Goal: Task Accomplishment & Management: Complete application form

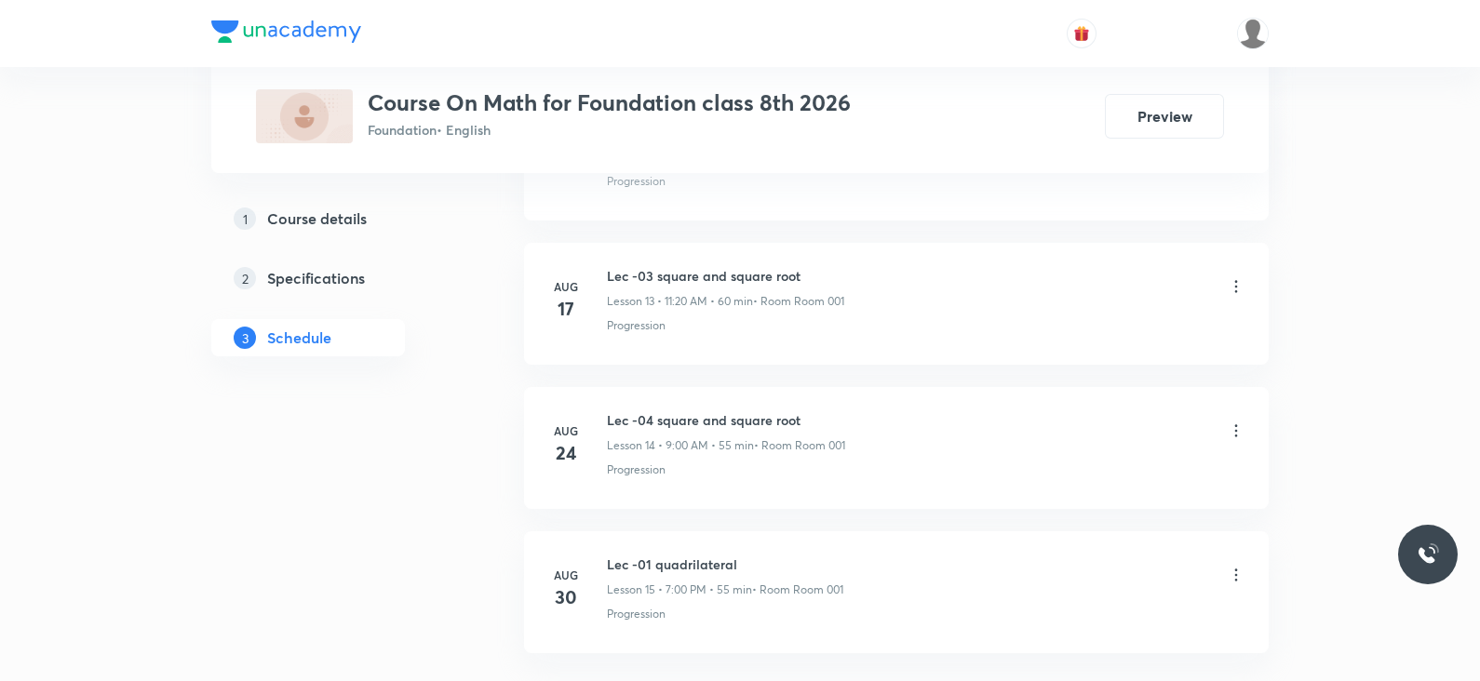
scroll to position [2968, 0]
click at [709, 418] on h6 "Lec -01 quadrilateral" at bounding box center [725, 424] width 236 height 20
copy h6 "Lec -01 quadrilateral"
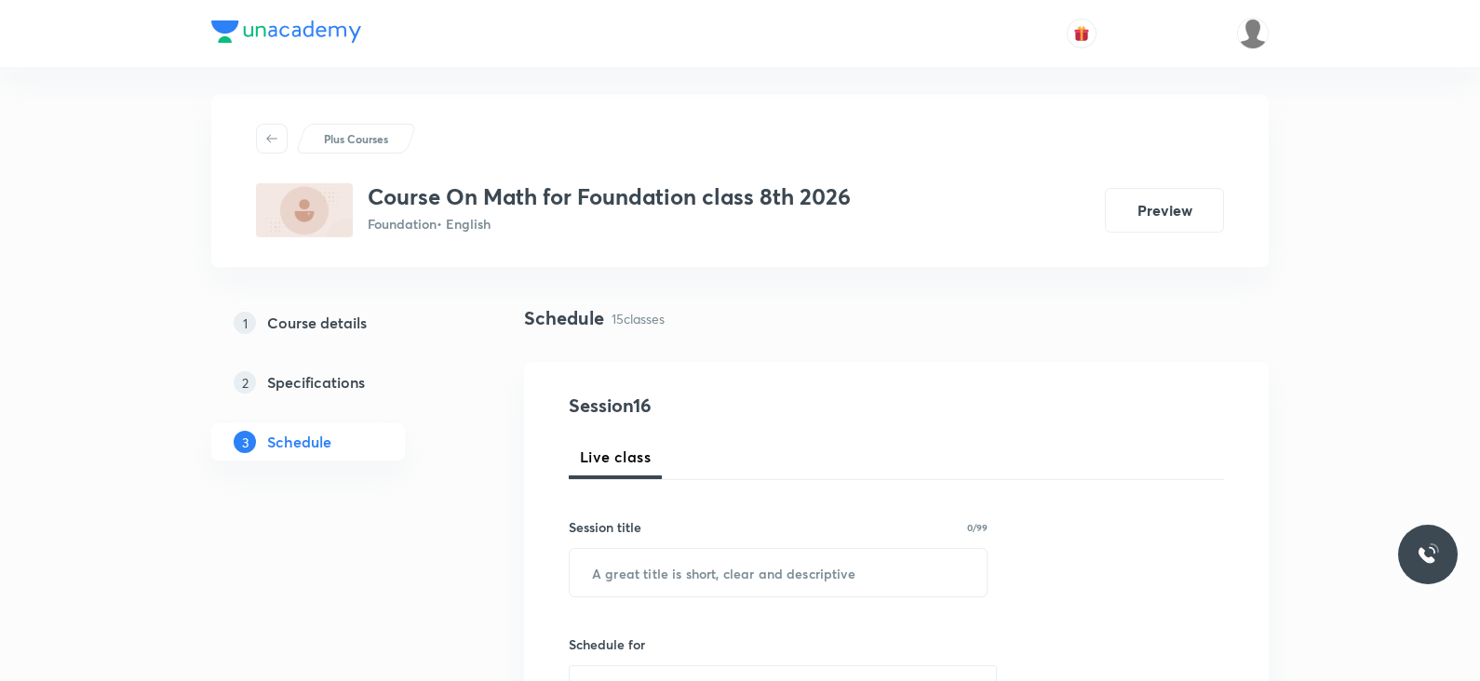
scroll to position [0, 0]
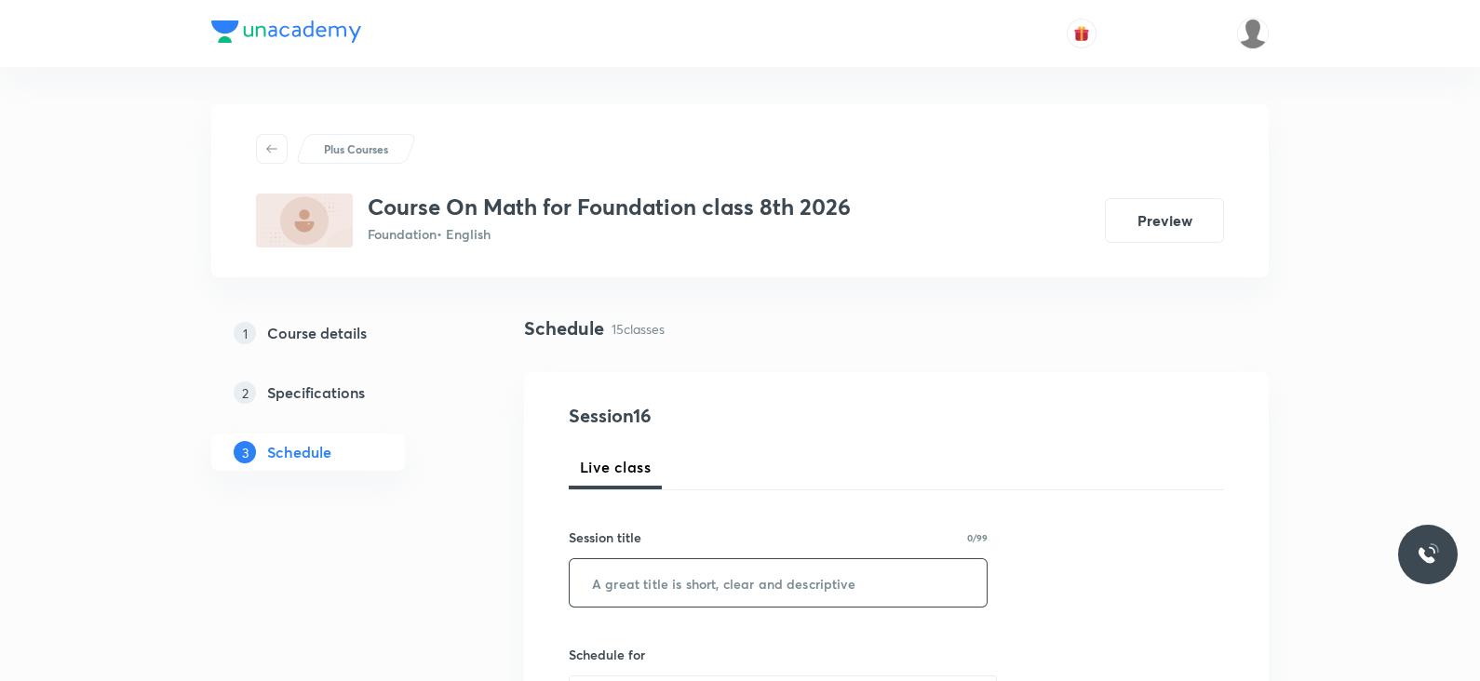
click at [674, 581] on input "text" at bounding box center [778, 582] width 417 height 47
paste input "Lec -01 quadrilateral"
click at [641, 570] on input "Lec -01 quadrilateral" at bounding box center [778, 582] width 417 height 47
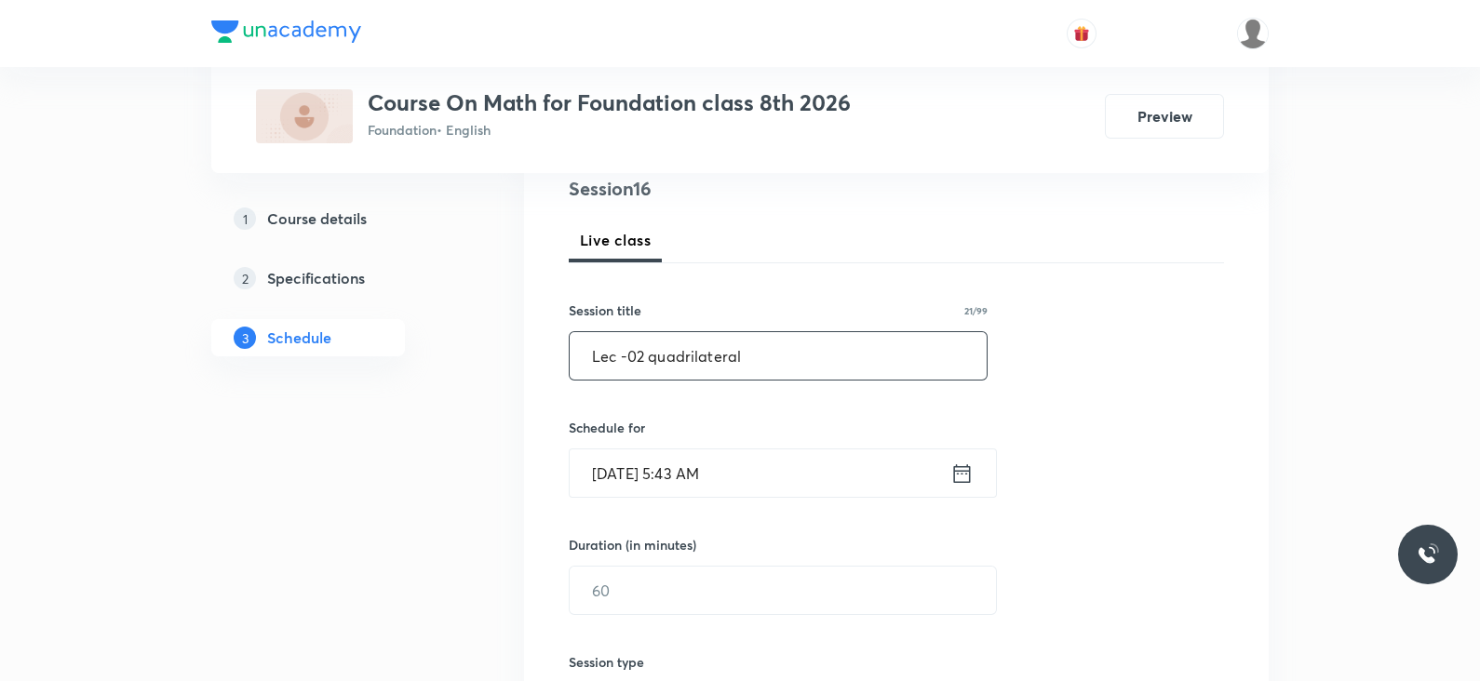
scroll to position [230, 0]
type input "Lec -02 quadrilateral"
click at [963, 472] on icon at bounding box center [961, 471] width 23 height 26
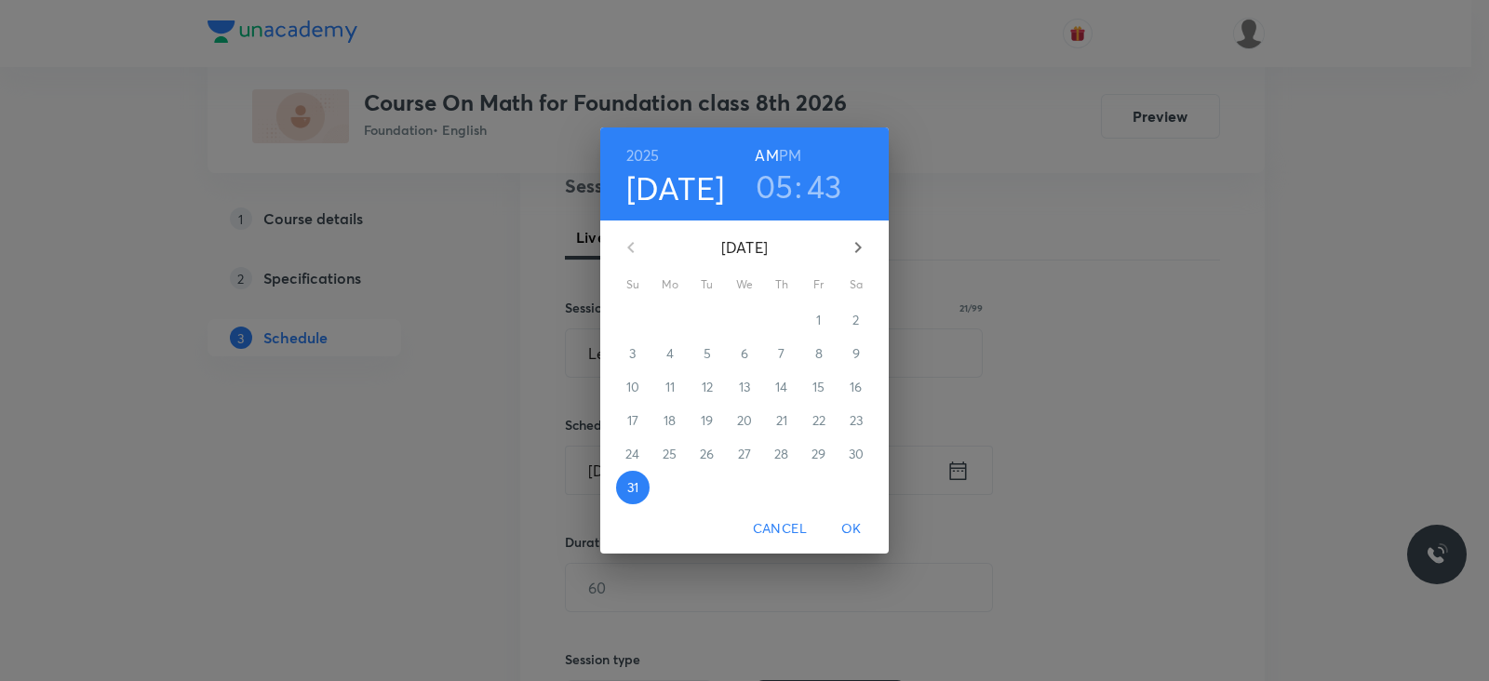
click at [767, 185] on h3 "05" at bounding box center [775, 186] width 38 height 39
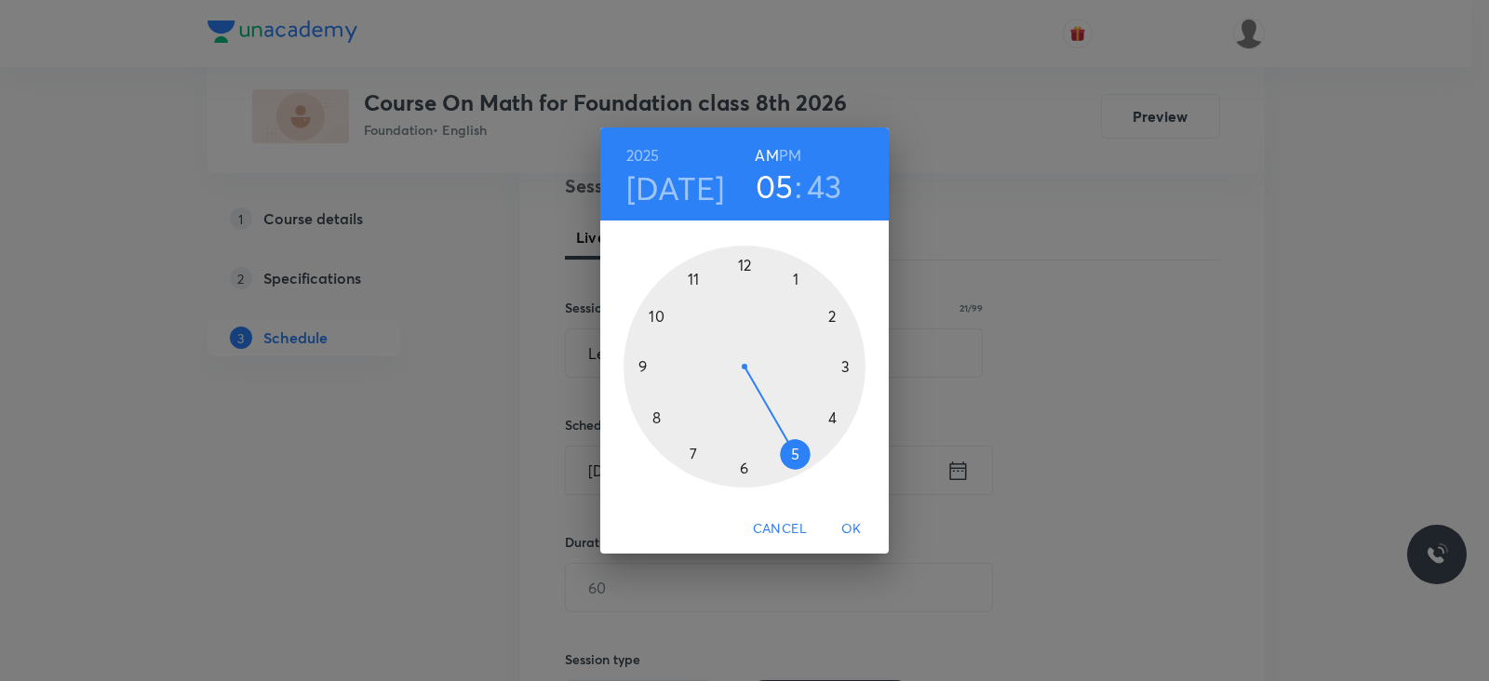
click at [641, 369] on div at bounding box center [744, 367] width 242 height 242
click at [744, 262] on div at bounding box center [744, 367] width 242 height 242
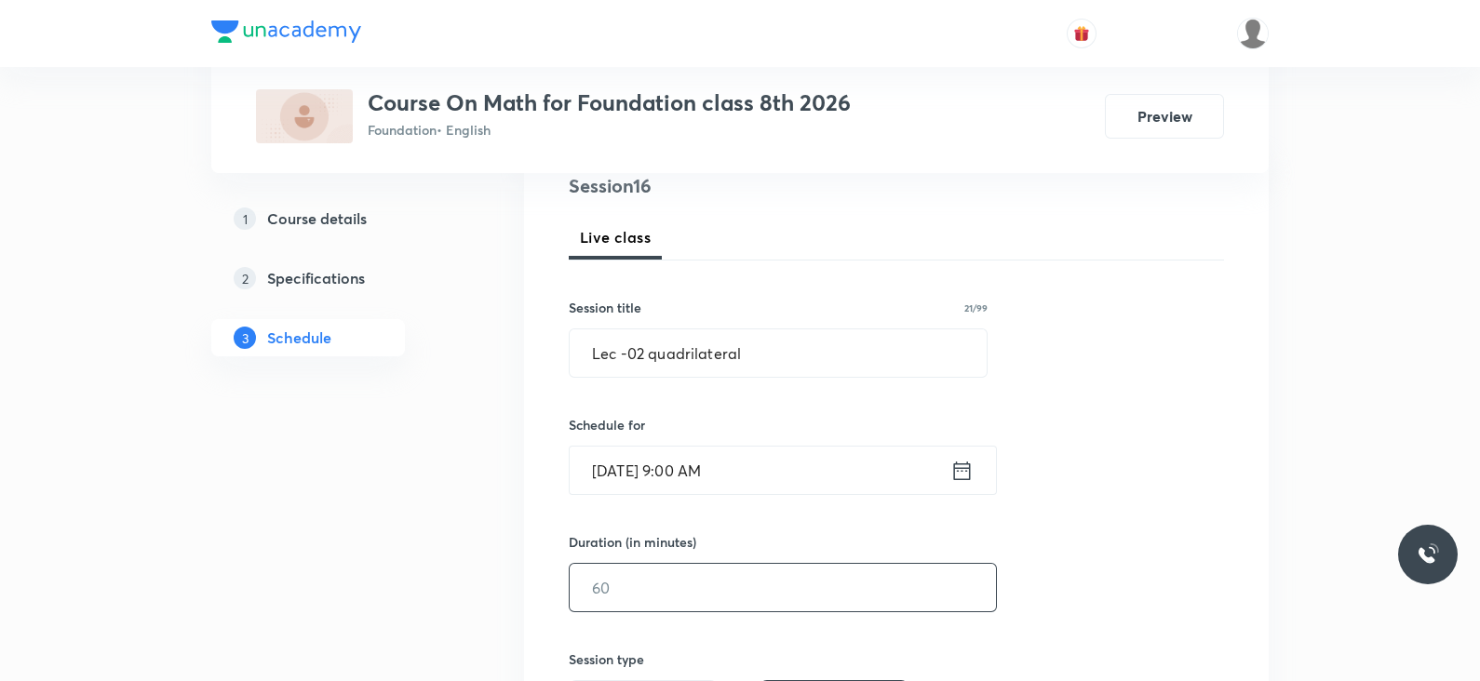
click at [667, 585] on input "text" at bounding box center [783, 587] width 426 height 47
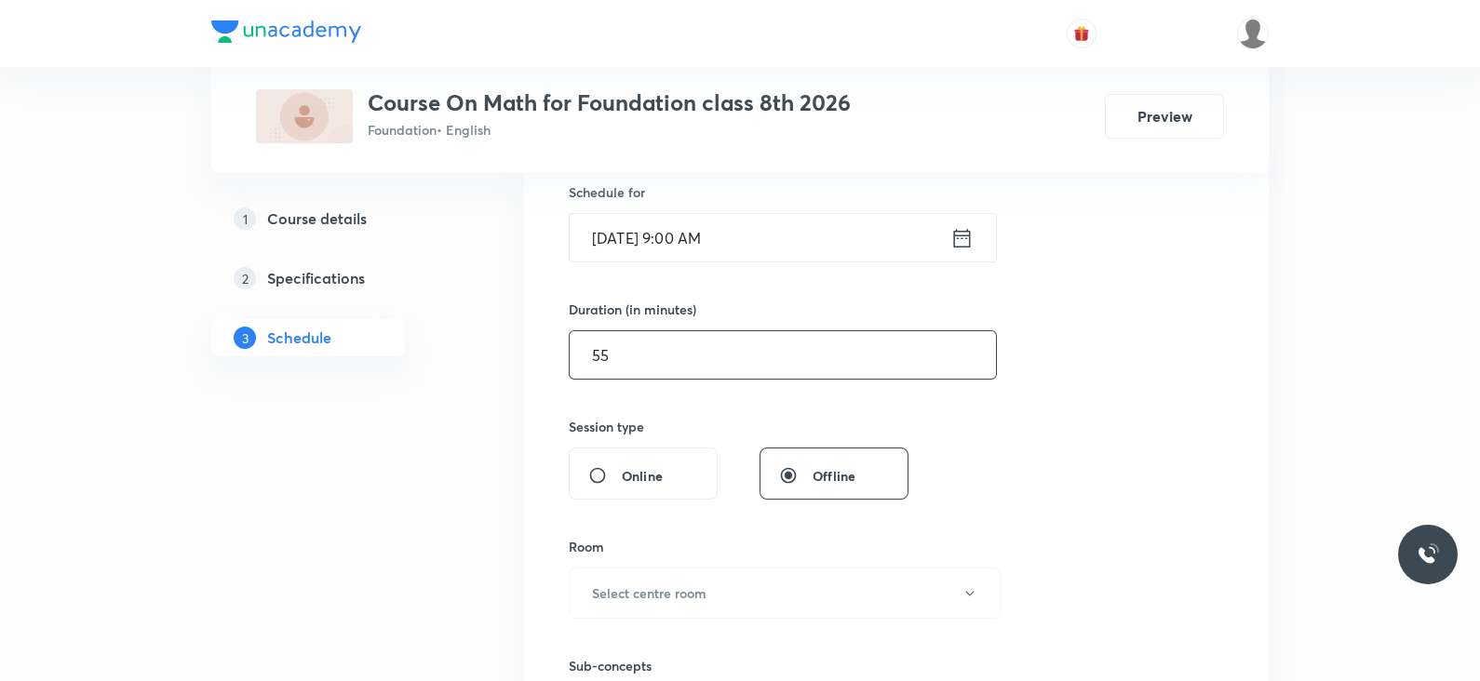
scroll to position [474, 0]
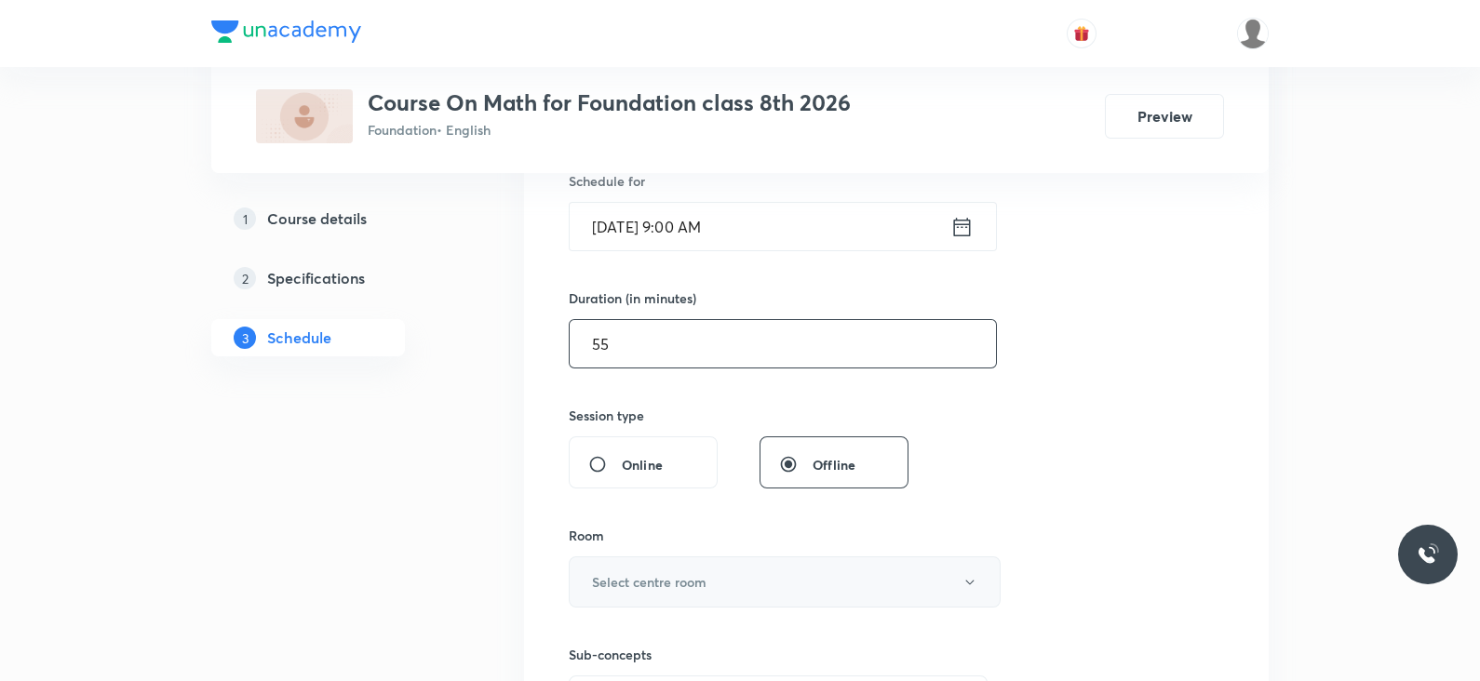
type input "55"
click at [673, 579] on h6 "Select centre room" at bounding box center [649, 582] width 114 height 20
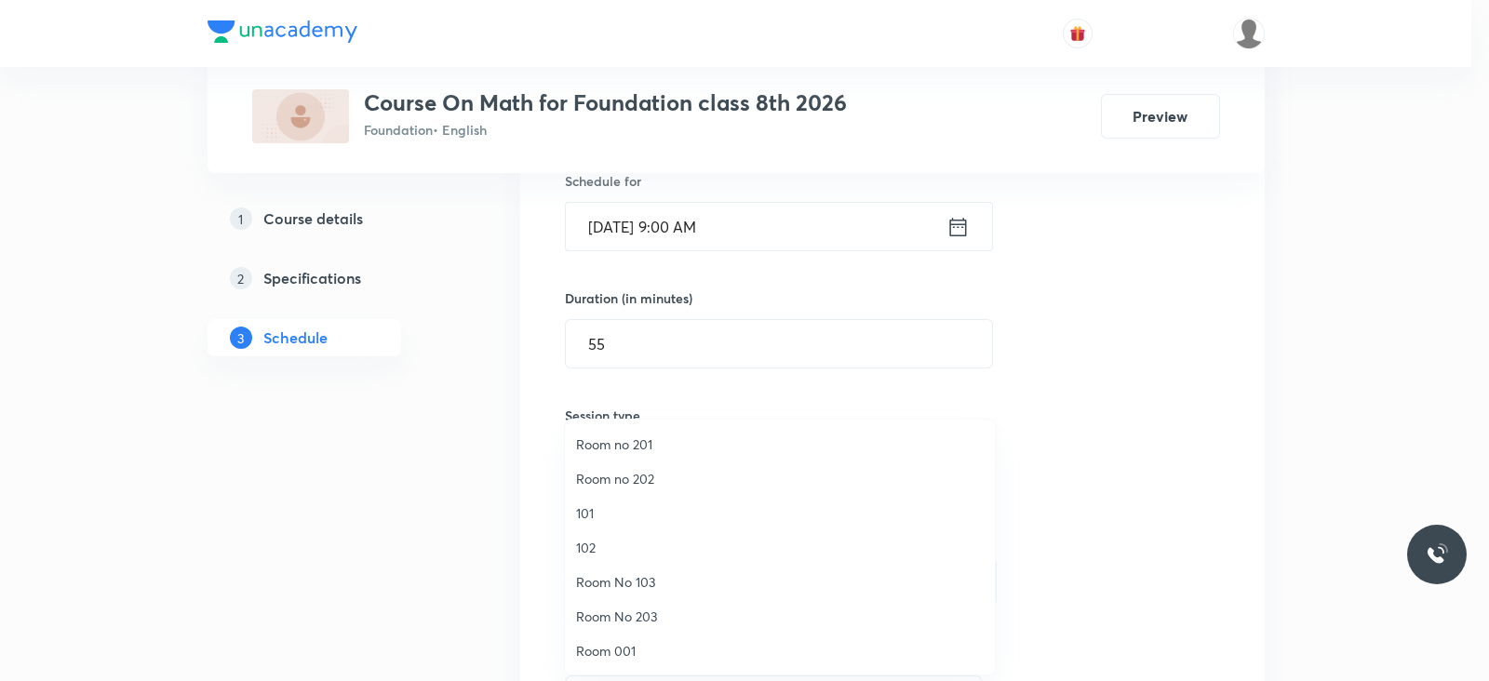
click at [641, 648] on span "Room 001" at bounding box center [780, 651] width 408 height 20
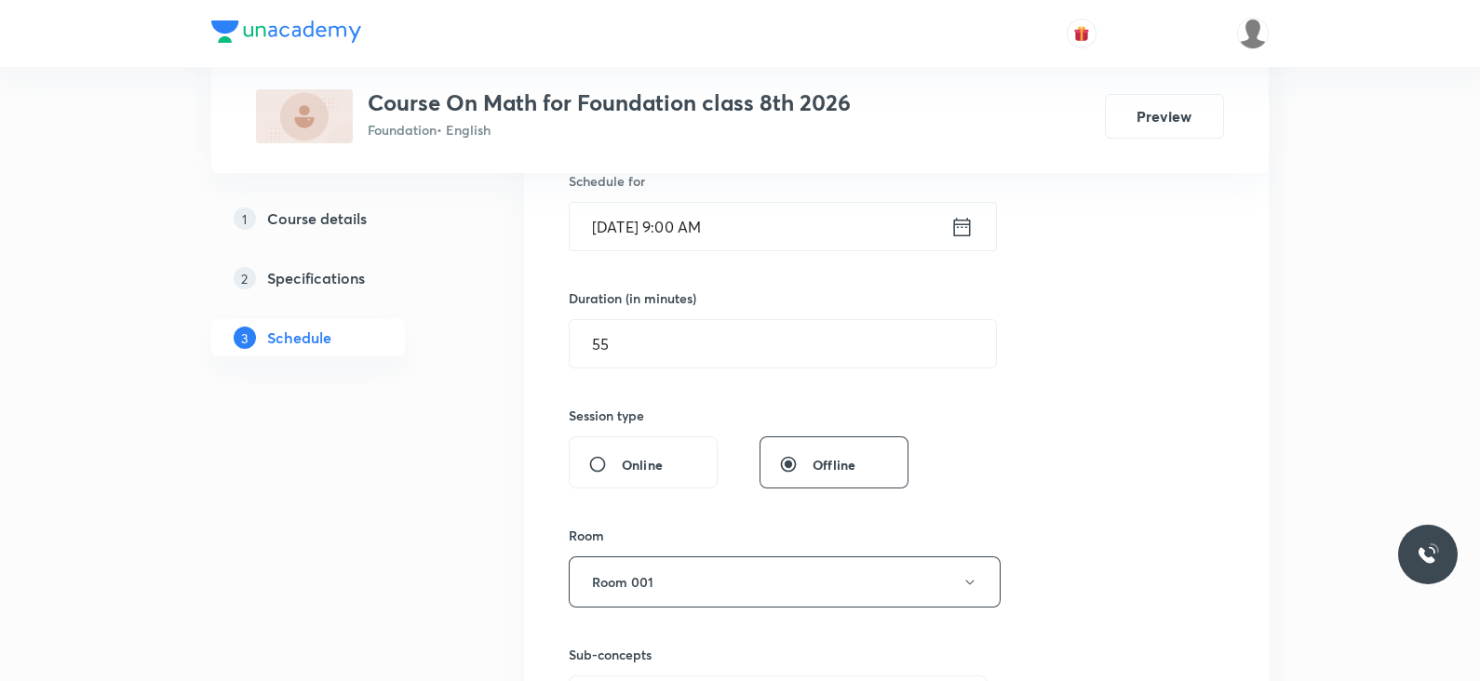
click at [1059, 417] on div "Session 16 Live class Session title 21/99 Lec -02 quadrilateral ​ Schedule for …" at bounding box center [896, 365] width 655 height 874
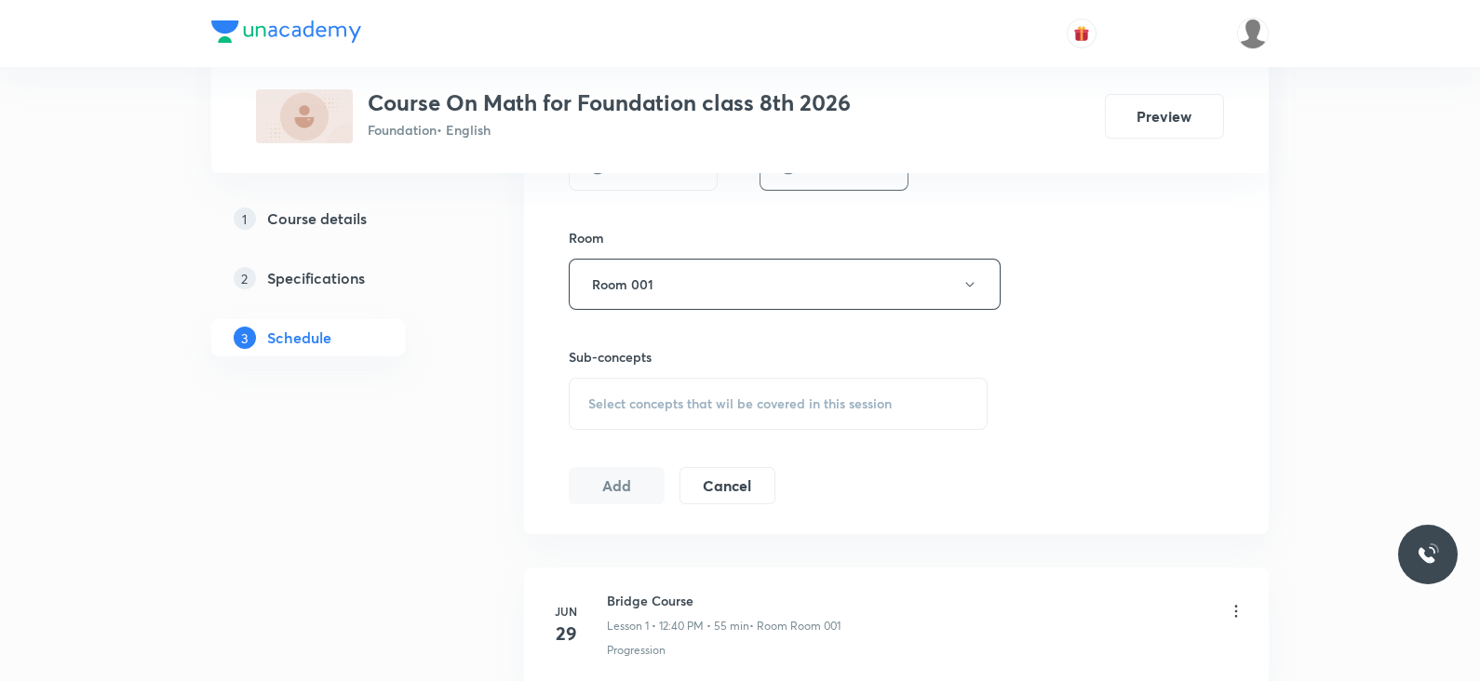
scroll to position [795, 0]
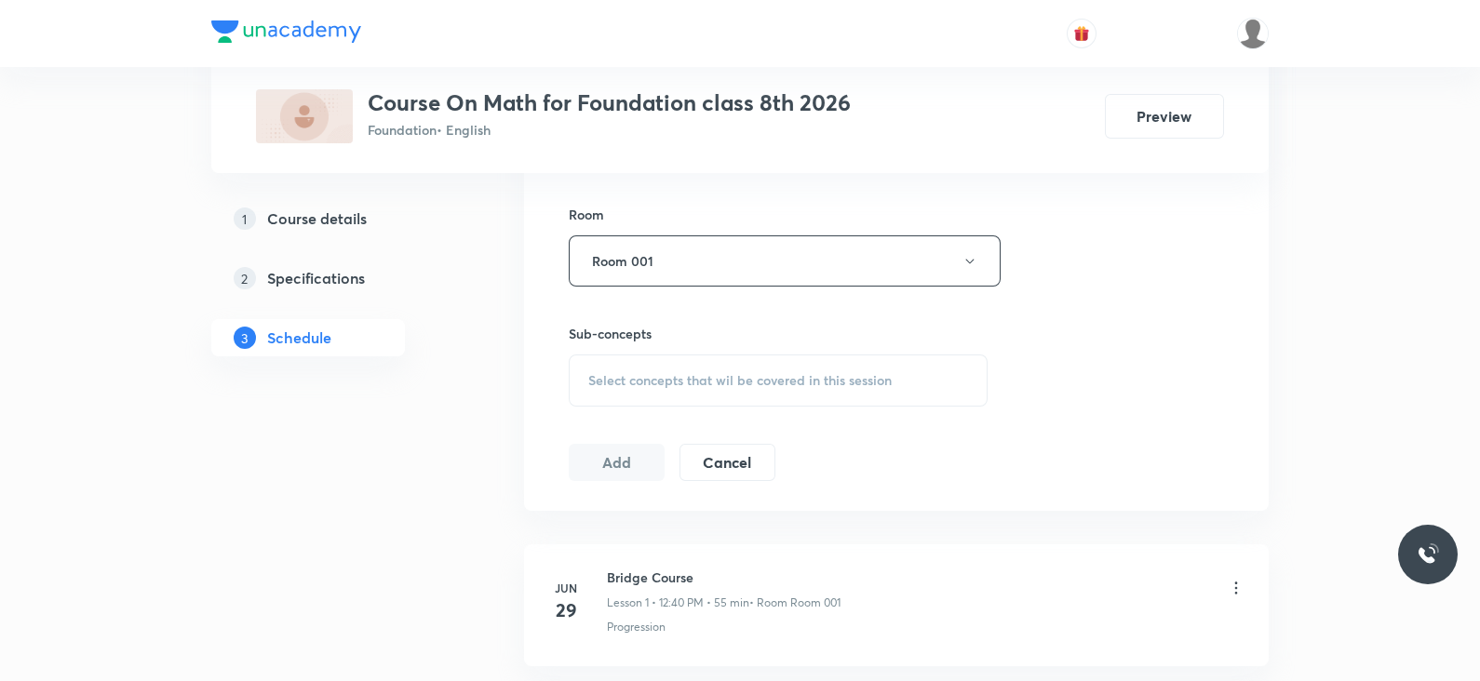
click at [721, 382] on span "Select concepts that wil be covered in this session" at bounding box center [739, 380] width 303 height 15
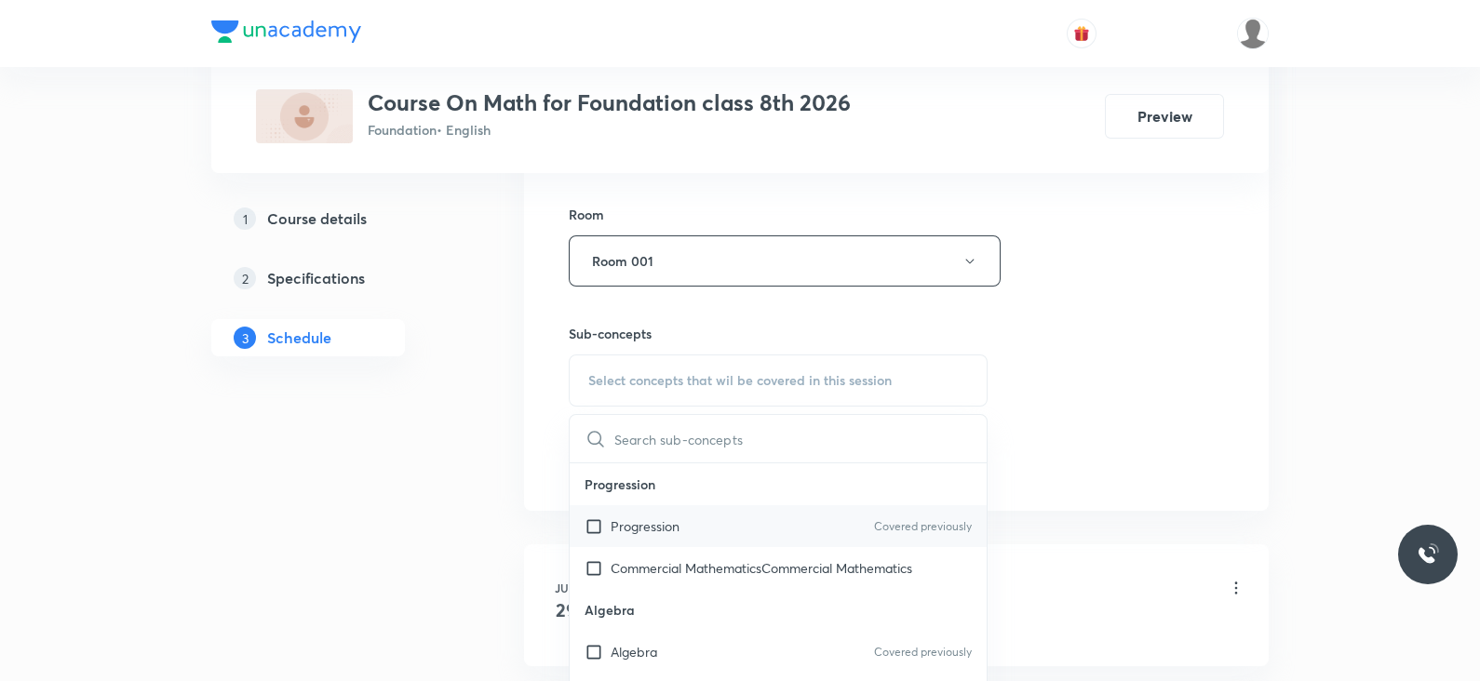
click at [699, 514] on div "Progression Covered previously" at bounding box center [778, 526] width 417 height 42
checkbox input "true"
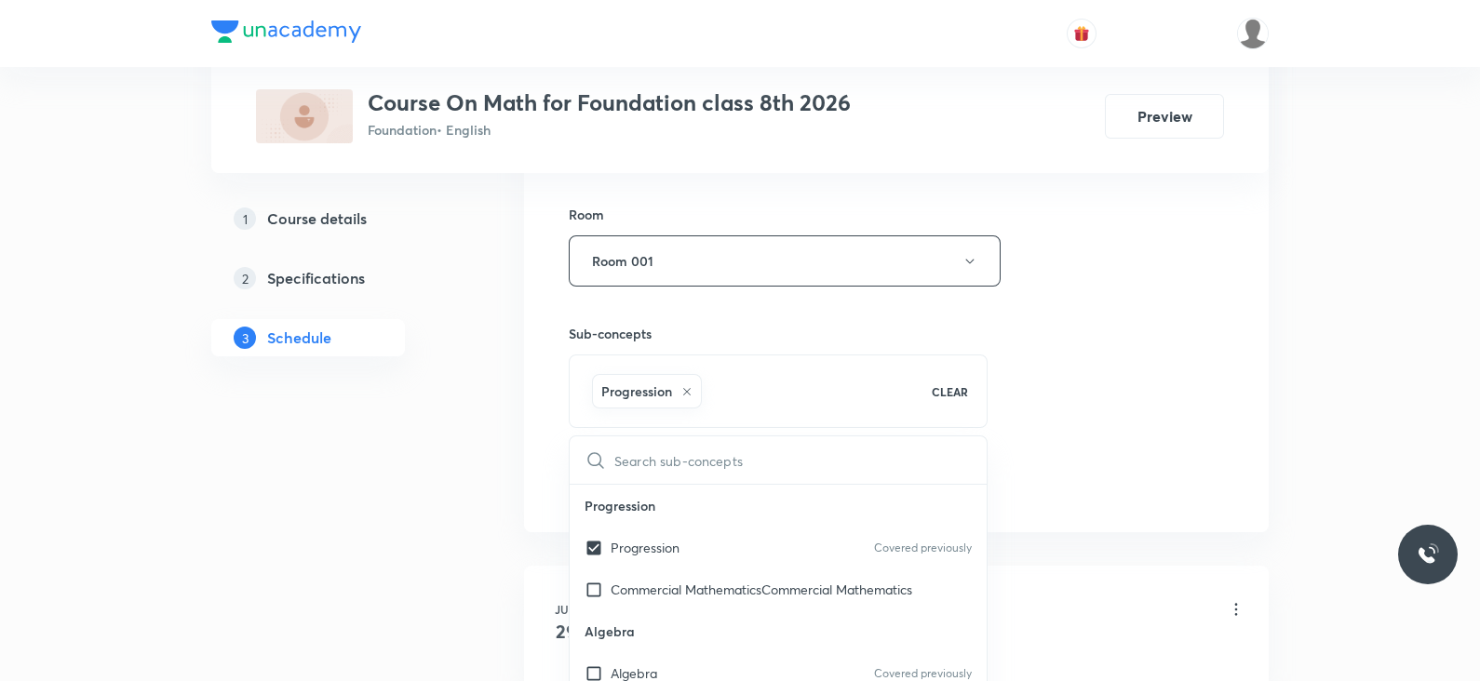
click at [985, 393] on div "Progression CLEAR" at bounding box center [778, 392] width 419 height 74
click at [1039, 409] on div "Session 16 Live class Session title 21/99 Lec -02 quadrilateral ​ Schedule for …" at bounding box center [896, 54] width 655 height 895
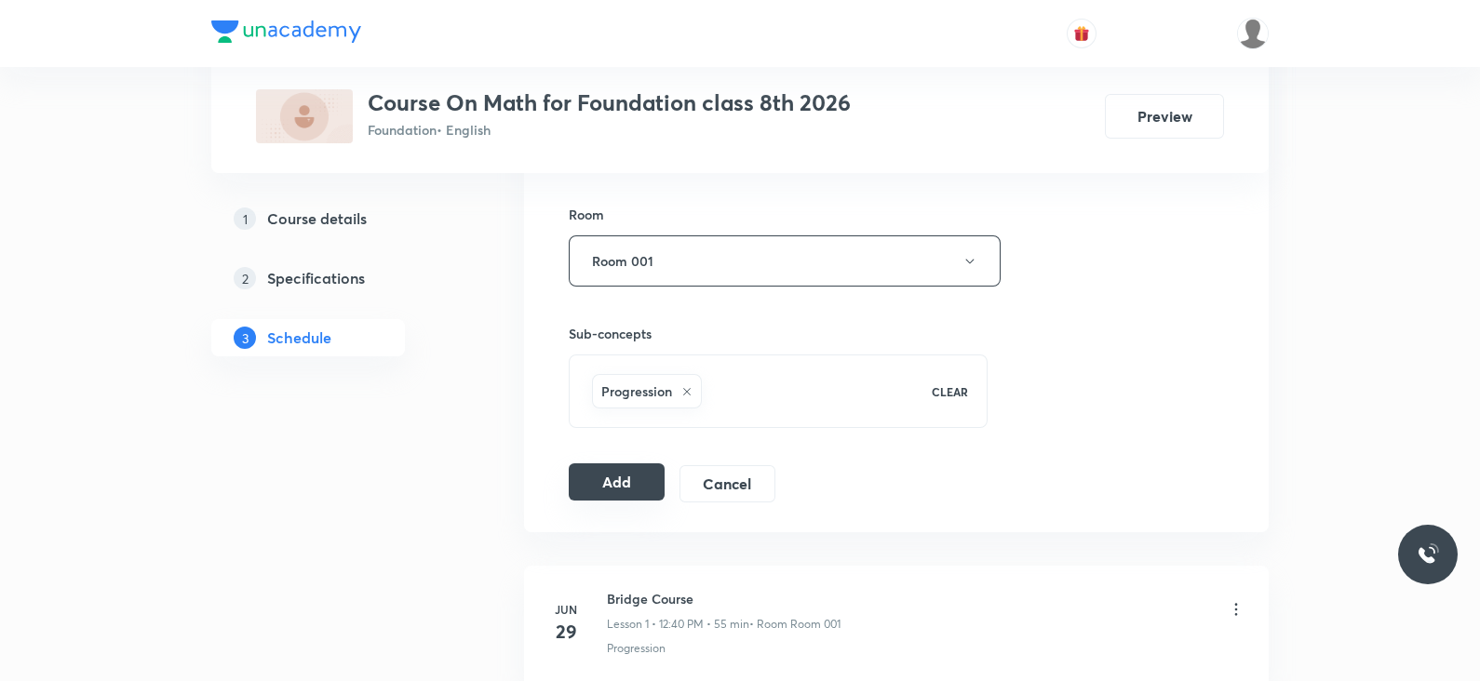
click at [597, 485] on button "Add" at bounding box center [617, 481] width 96 height 37
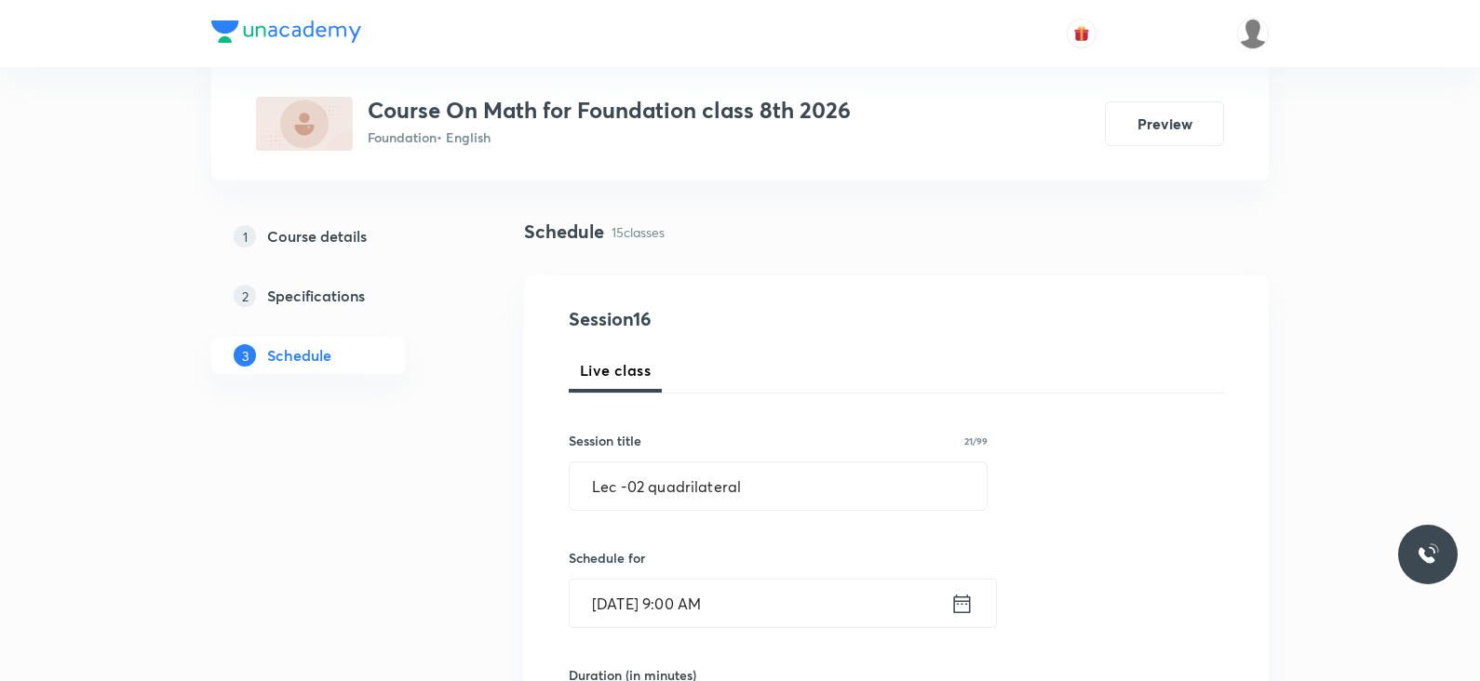
scroll to position [97, 0]
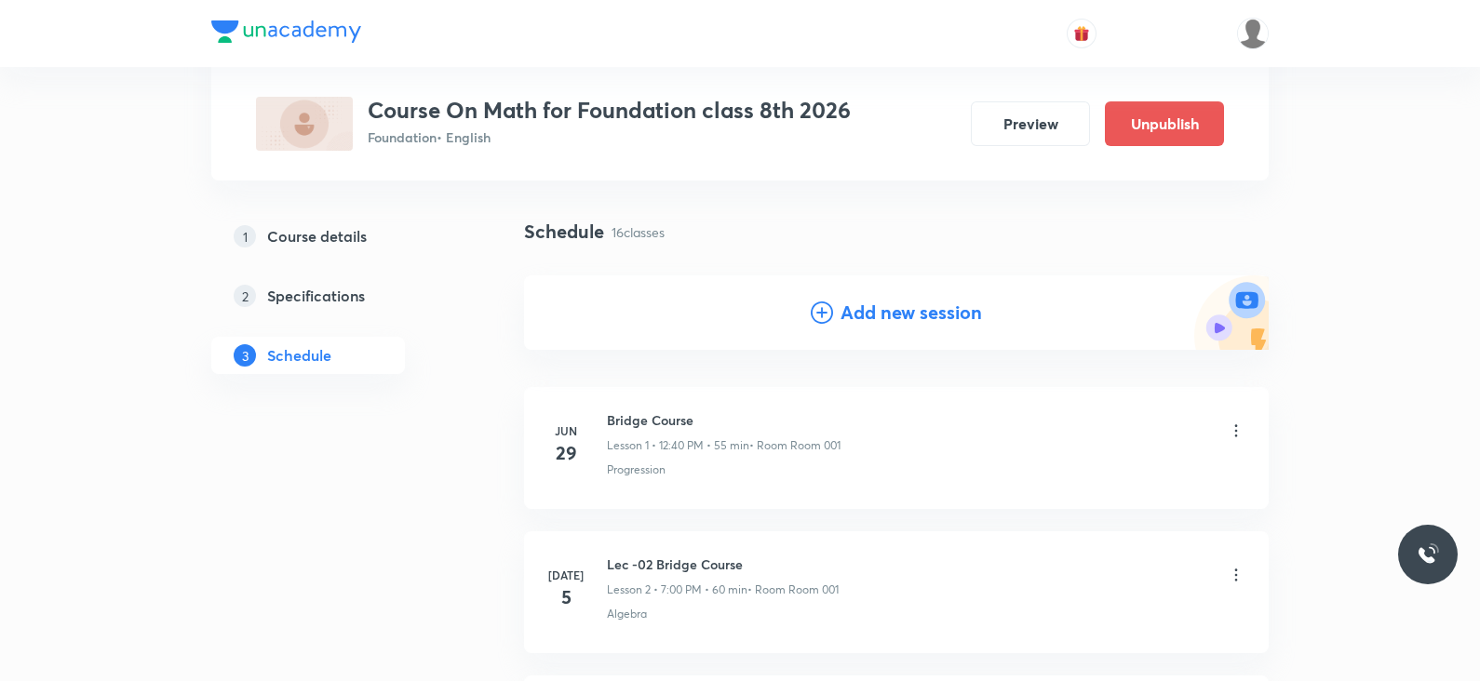
click at [890, 301] on h4 "Add new session" at bounding box center [910, 313] width 141 height 28
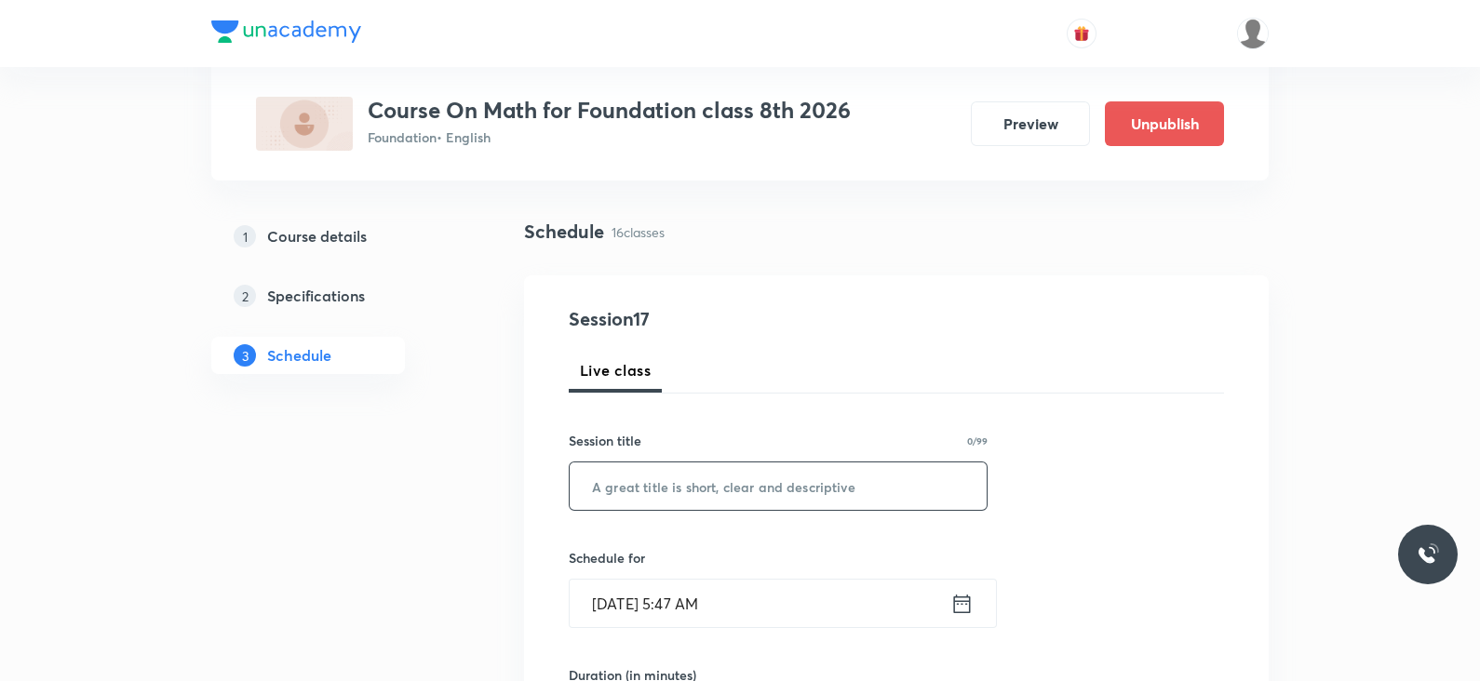
click at [757, 492] on input "text" at bounding box center [778, 485] width 417 height 47
paste input "Lec -01 quadrilateral"
click at [641, 486] on input "Lec -01 quadrilateral" at bounding box center [778, 485] width 417 height 47
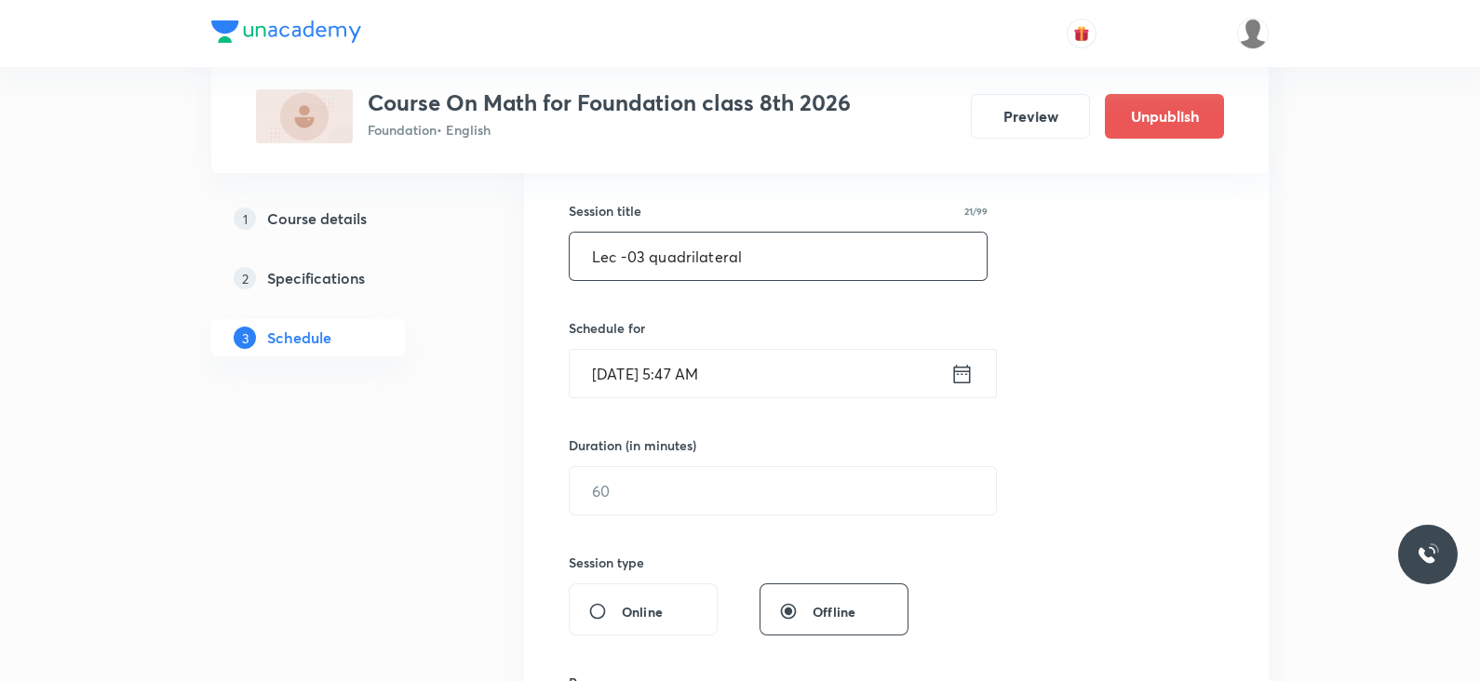
scroll to position [328, 0]
type input "Lec -03 quadrilateral"
click at [962, 376] on icon at bounding box center [961, 373] width 23 height 26
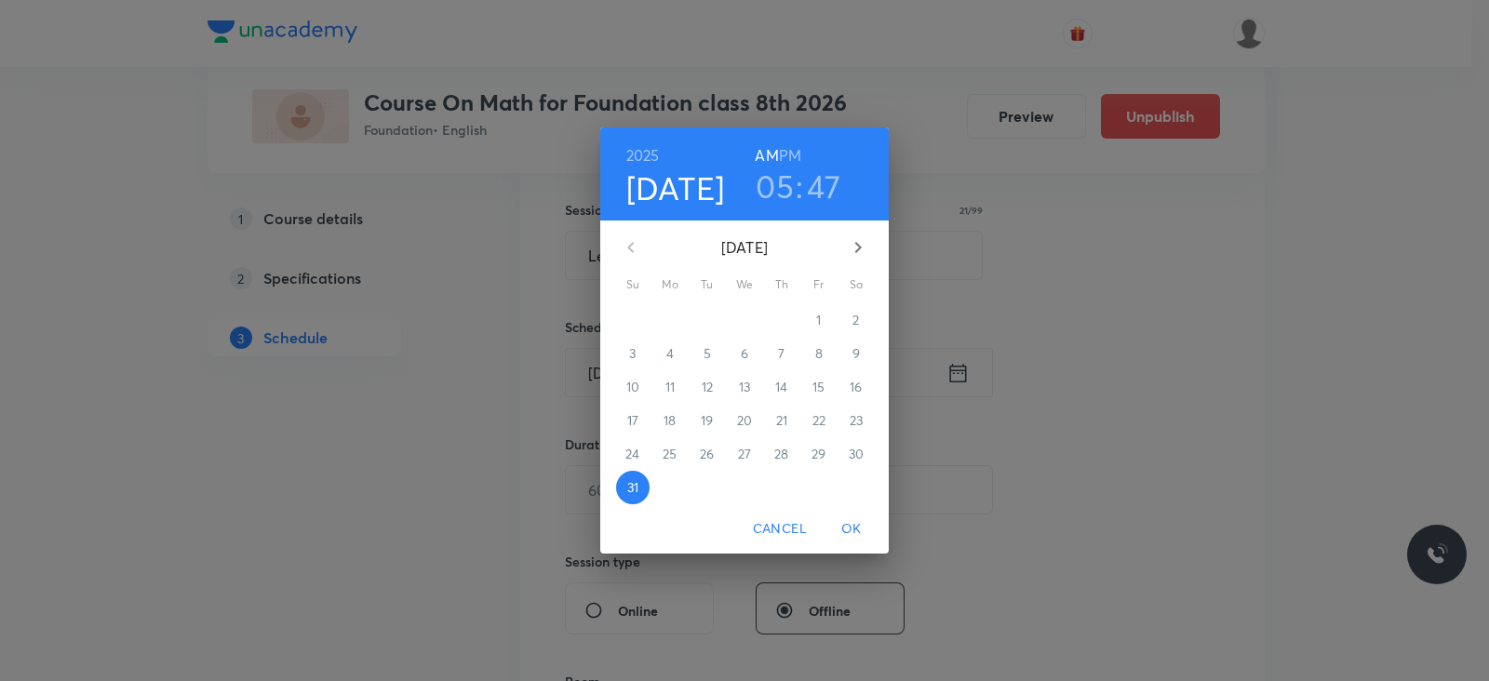
click at [800, 154] on h6 "PM" at bounding box center [790, 155] width 22 height 26
click at [782, 186] on h3 "05" at bounding box center [775, 186] width 38 height 39
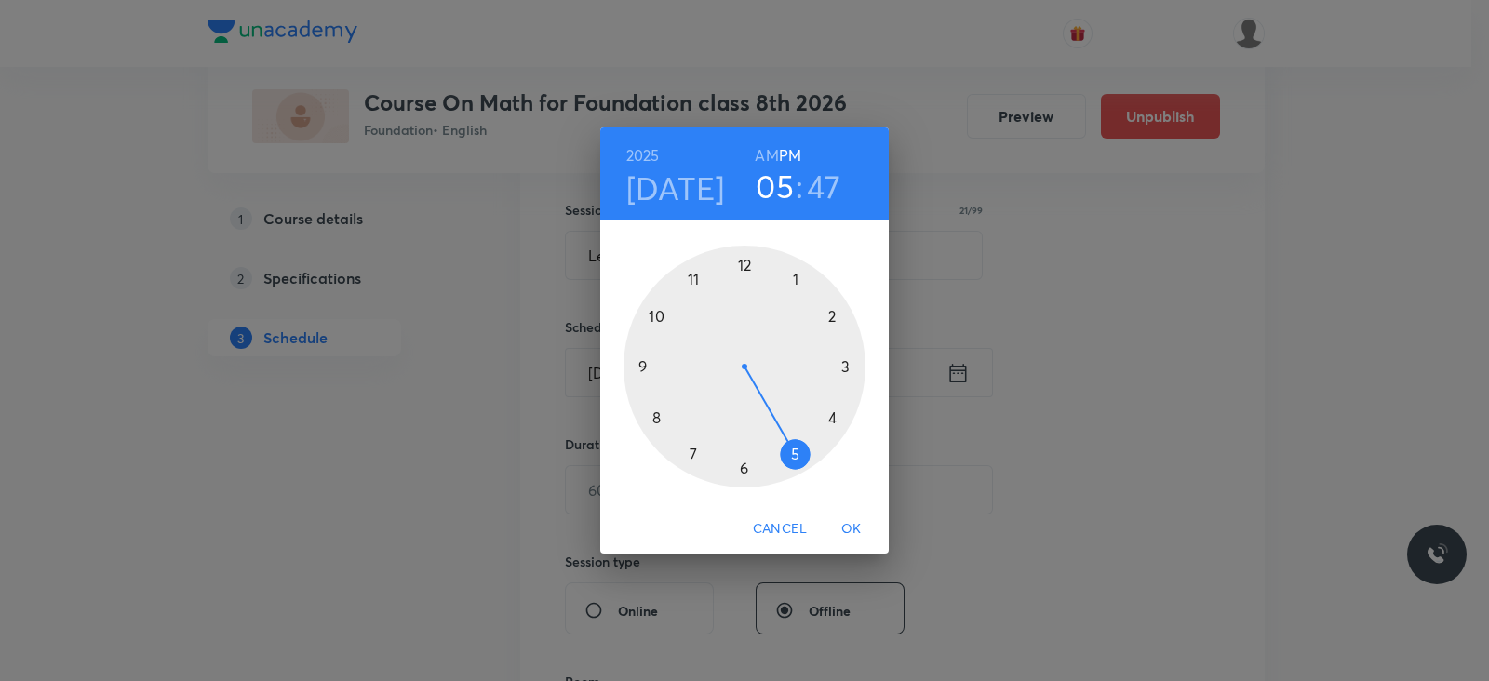
click at [742, 266] on div at bounding box center [744, 367] width 242 height 242
click at [744, 467] on div at bounding box center [744, 367] width 242 height 242
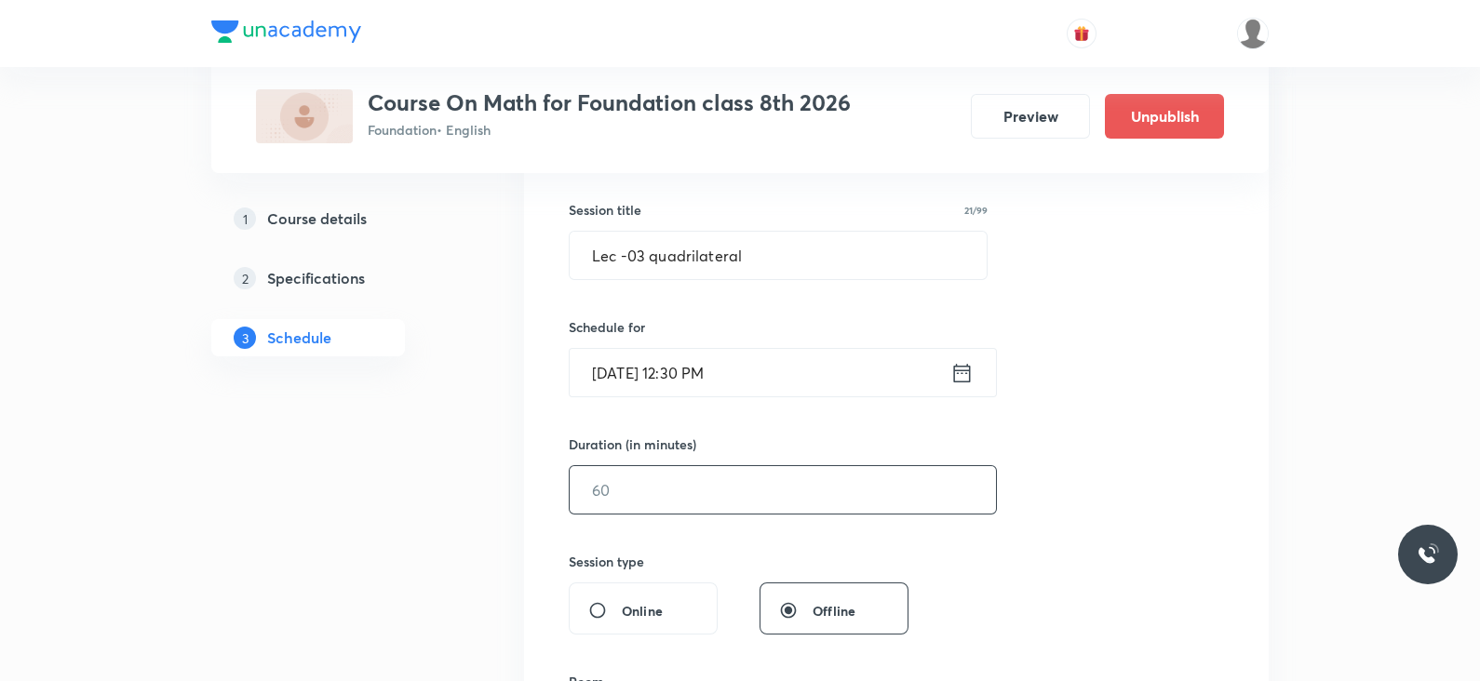
click at [729, 498] on input "text" at bounding box center [783, 489] width 426 height 47
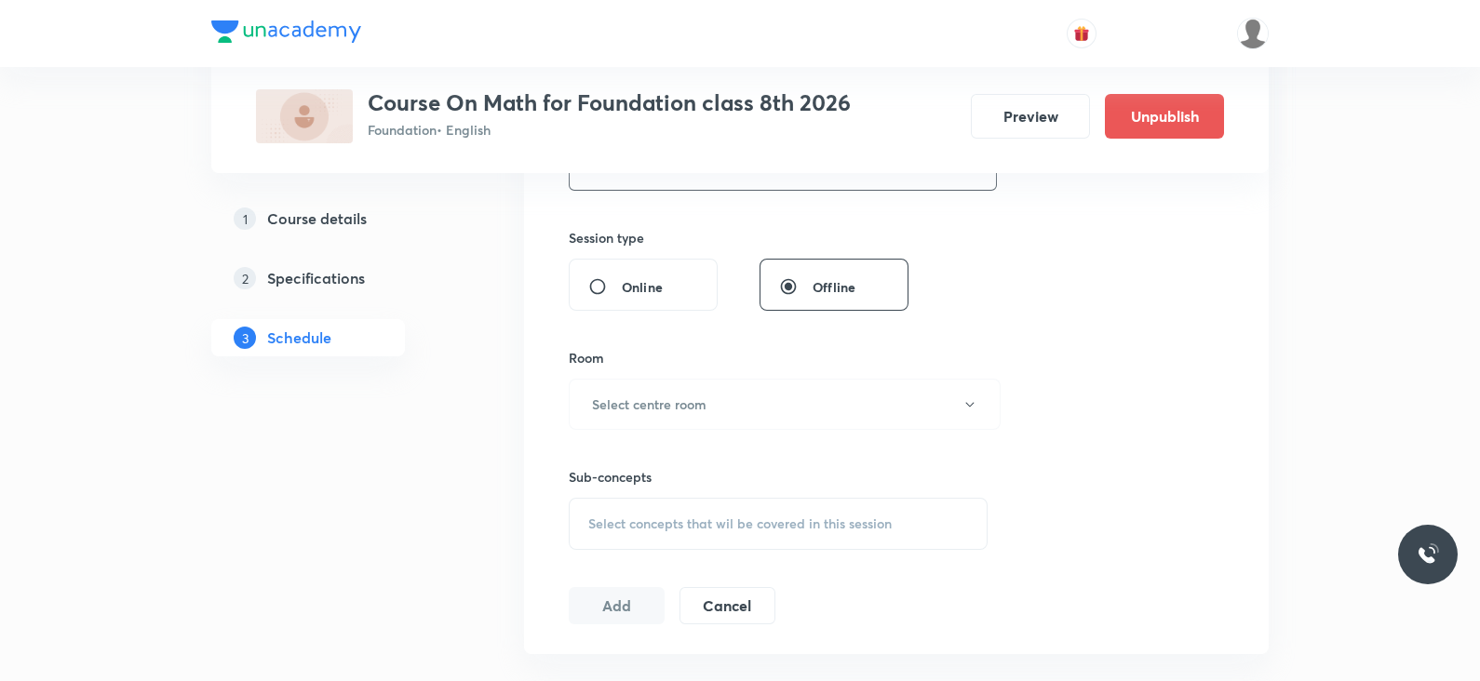
scroll to position [661, 0]
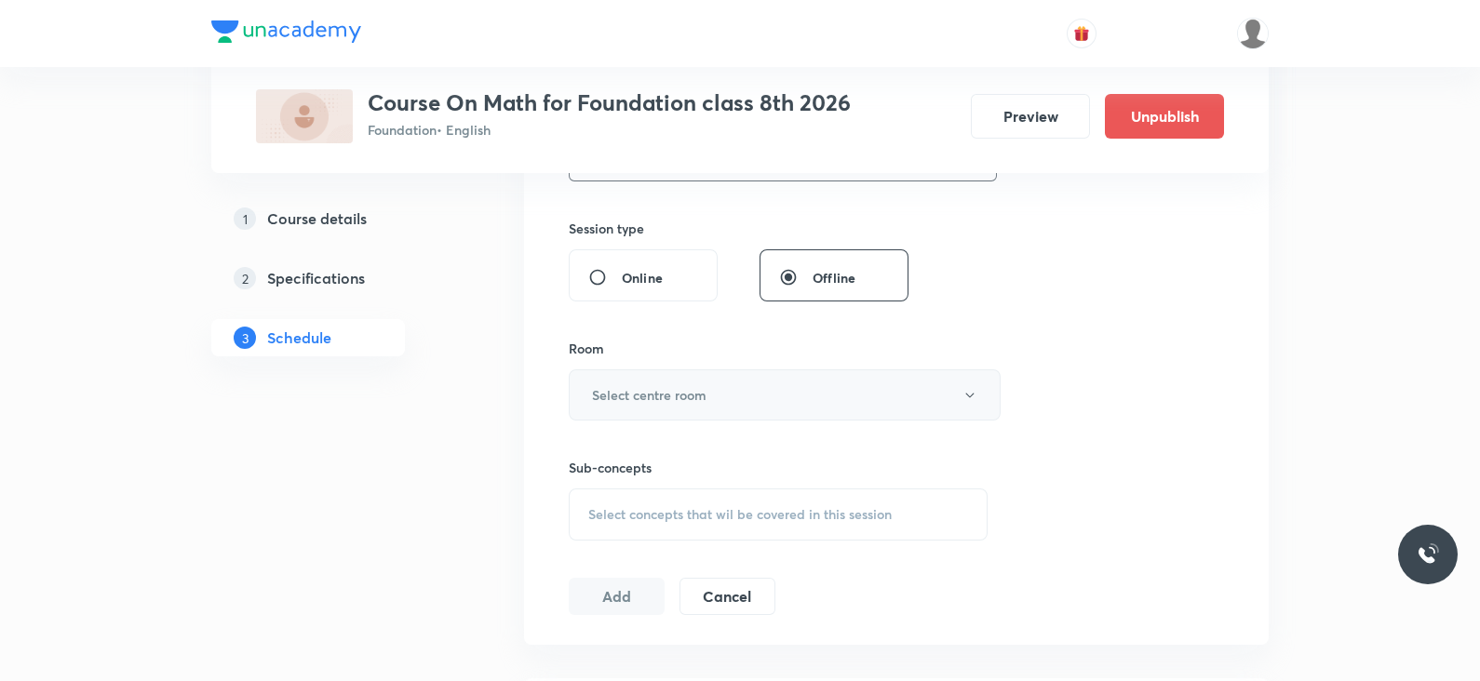
type input "55"
click at [753, 393] on button "Select centre room" at bounding box center [785, 394] width 432 height 51
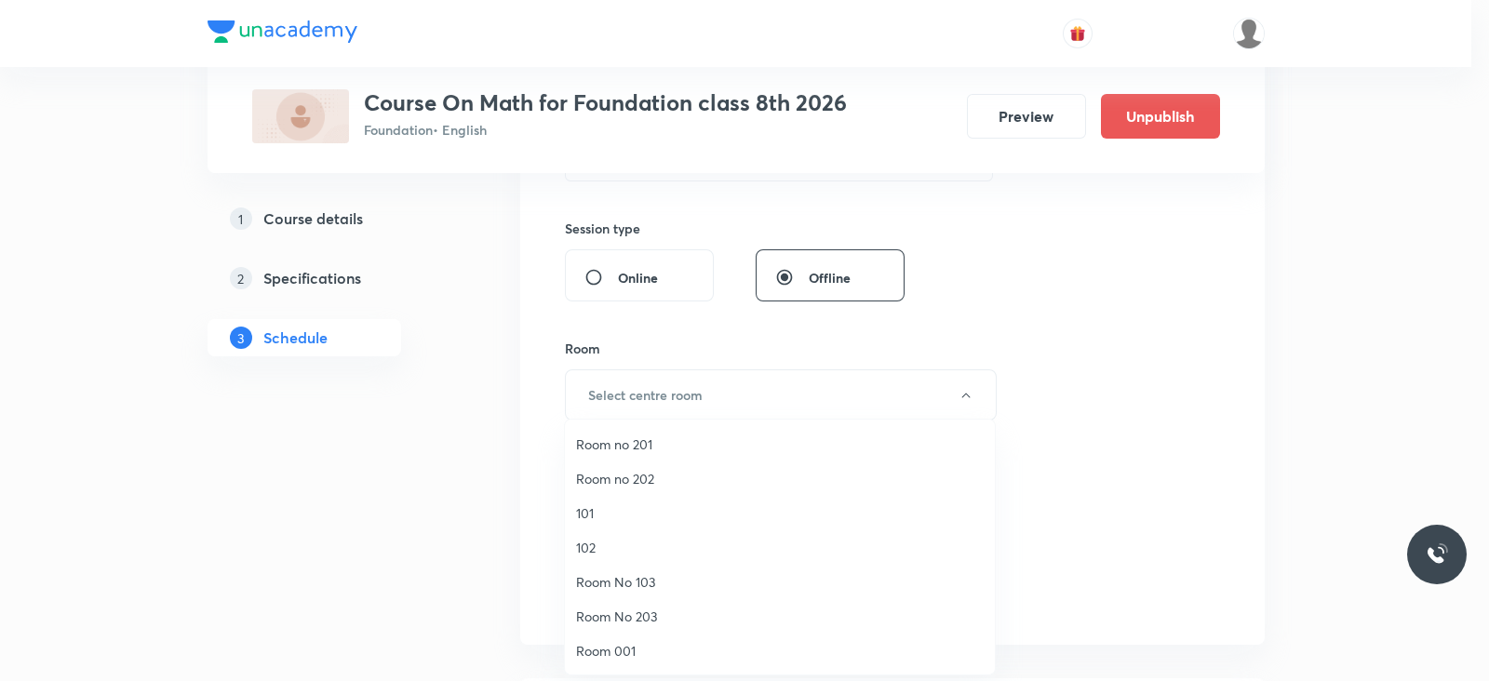
click at [630, 654] on span "Room 001" at bounding box center [780, 651] width 408 height 20
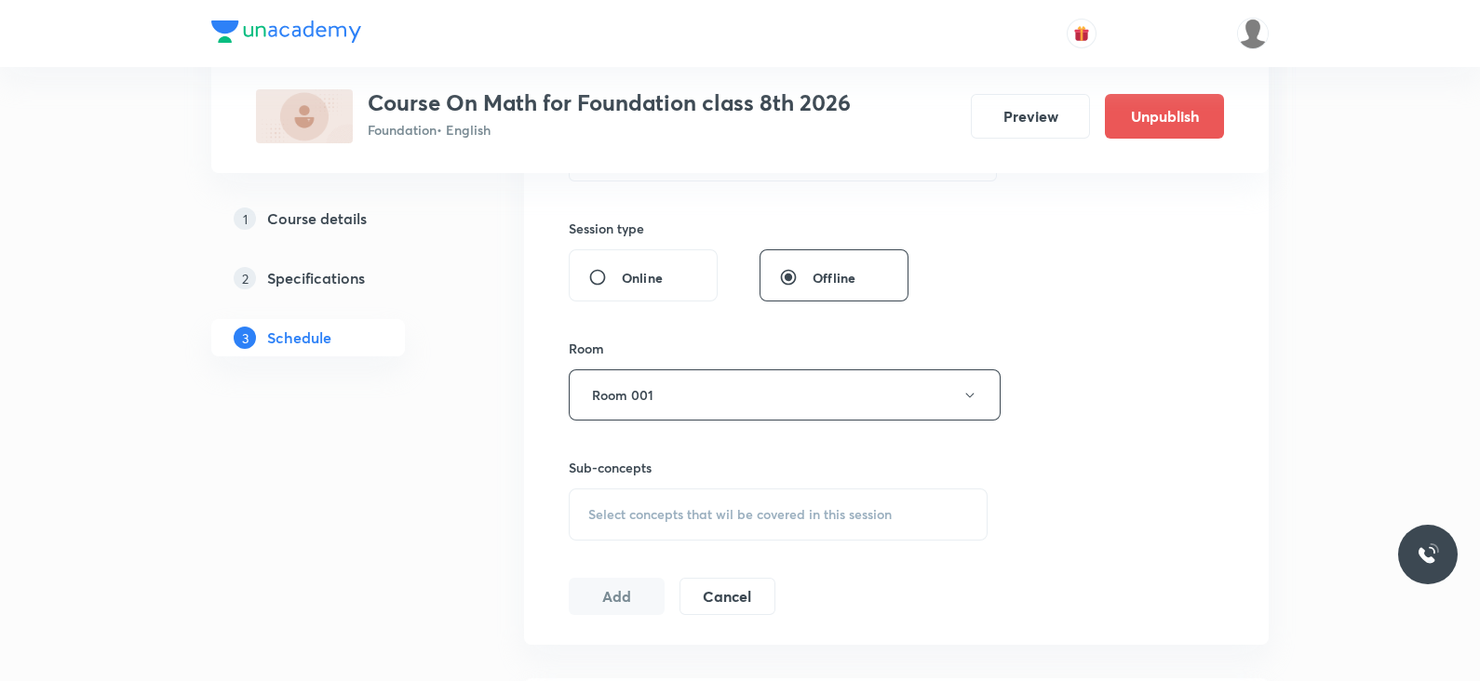
click at [744, 529] on div "Select concepts that wil be covered in this session" at bounding box center [778, 515] width 419 height 52
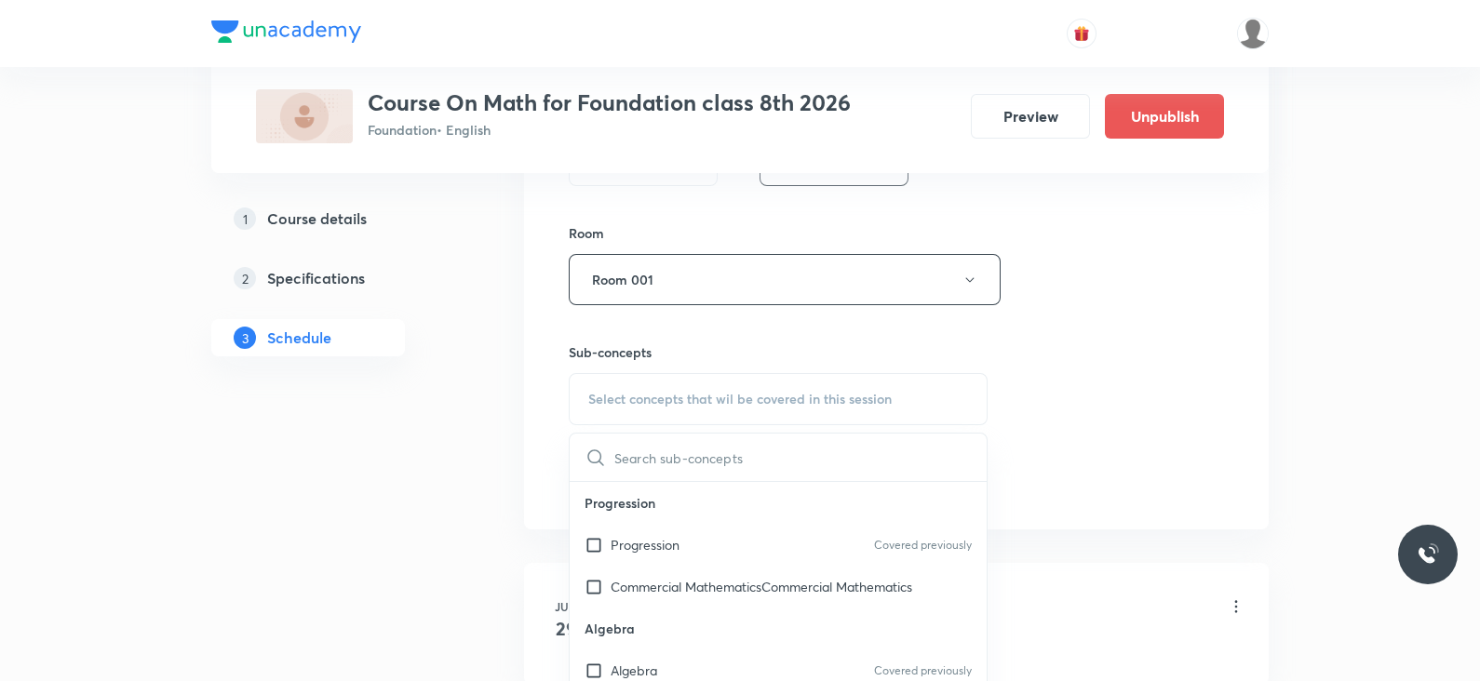
scroll to position [785, 0]
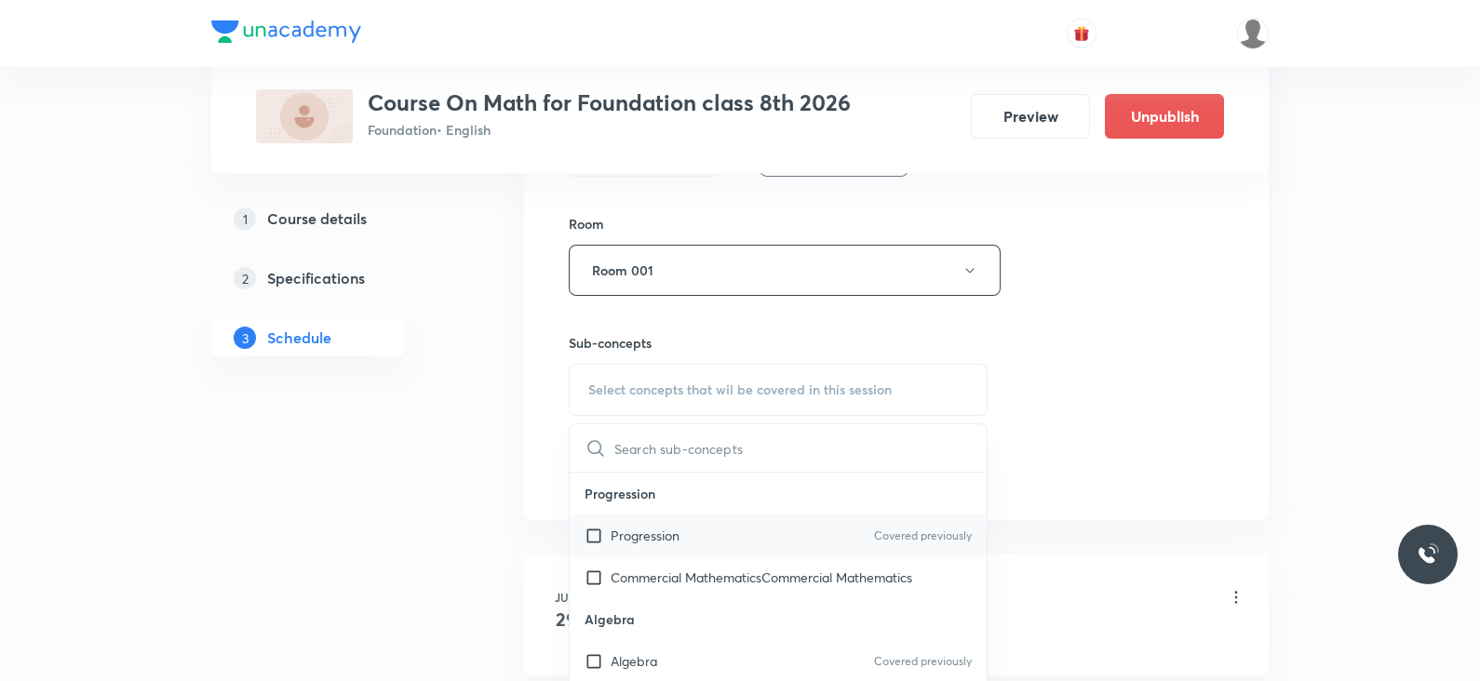
click at [710, 536] on div "Progression Covered previously" at bounding box center [778, 536] width 417 height 42
checkbox input "true"
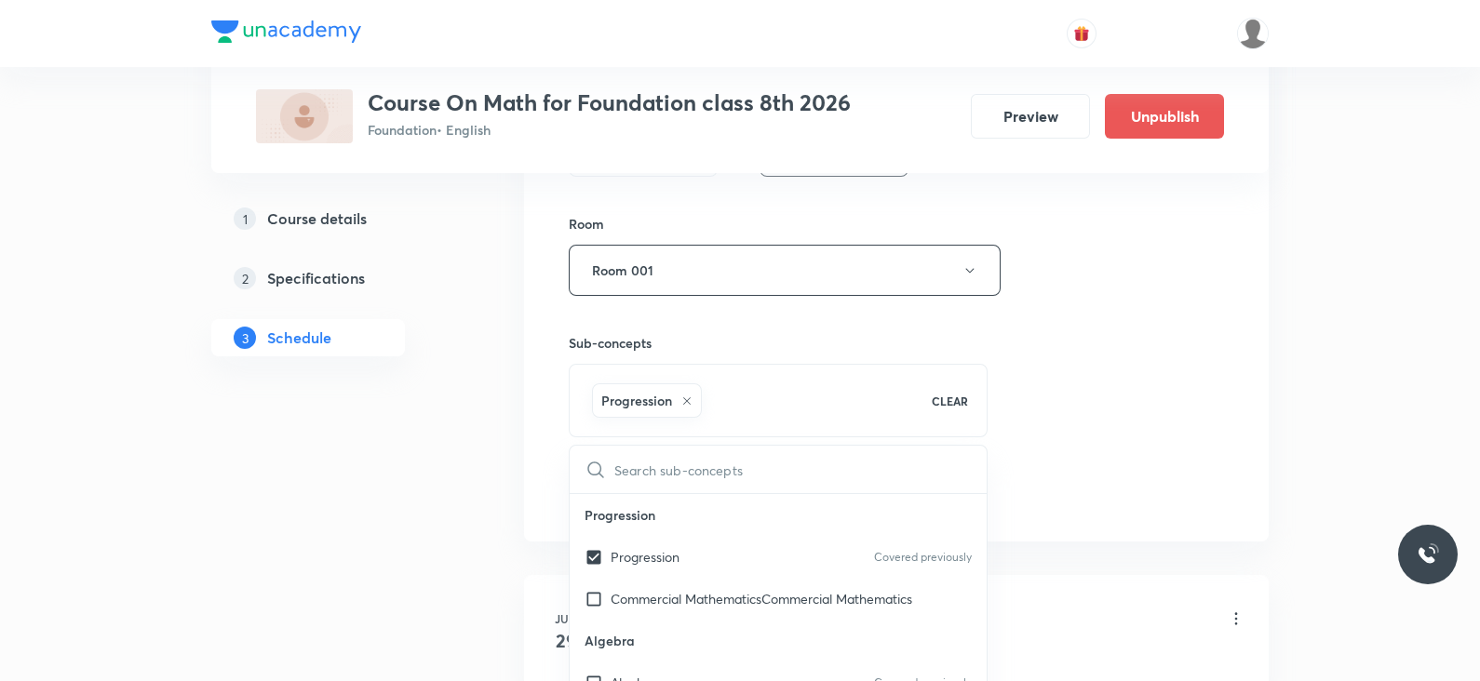
click at [1141, 422] on div "Session 17 Live class Session title 21/99 Lec -03 quadrilateral ​ Schedule for …" at bounding box center [896, 64] width 655 height 895
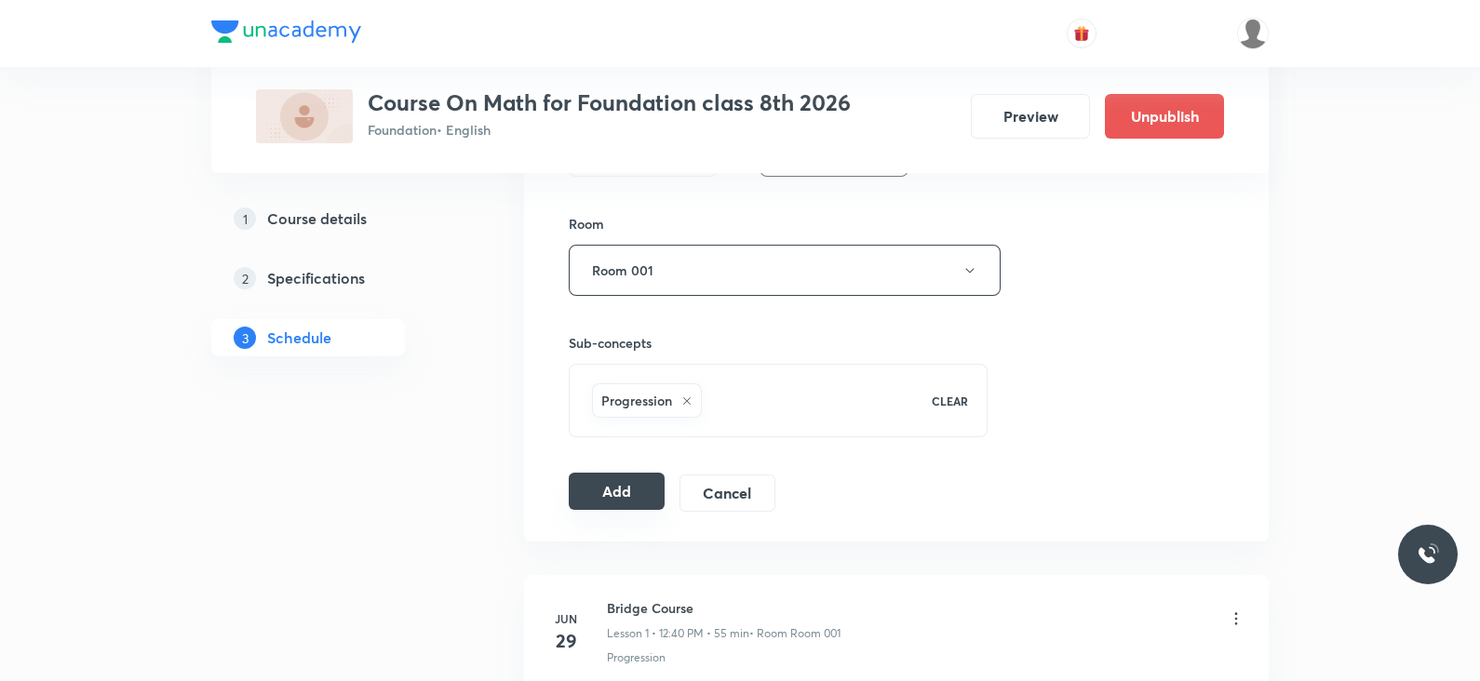
click at [602, 491] on button "Add" at bounding box center [617, 491] width 96 height 37
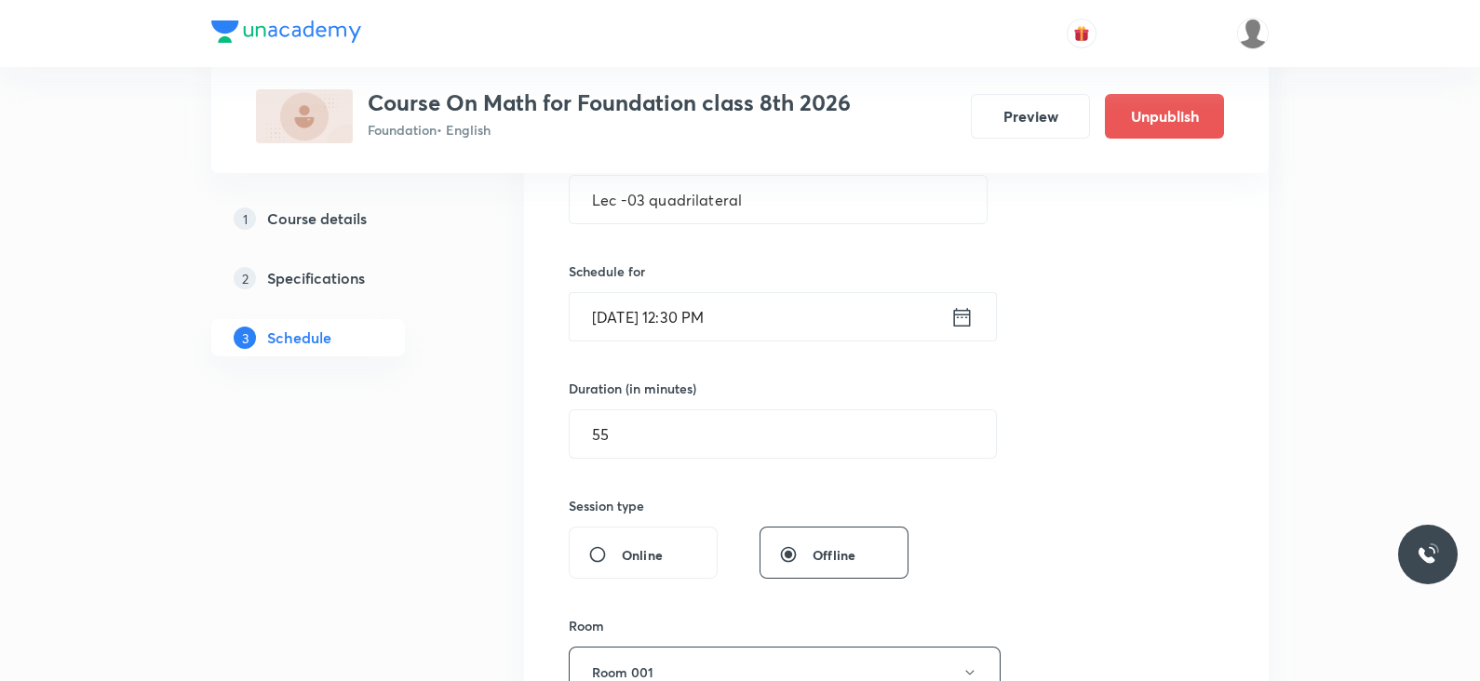
scroll to position [382, 0]
click at [962, 323] on icon at bounding box center [961, 318] width 23 height 26
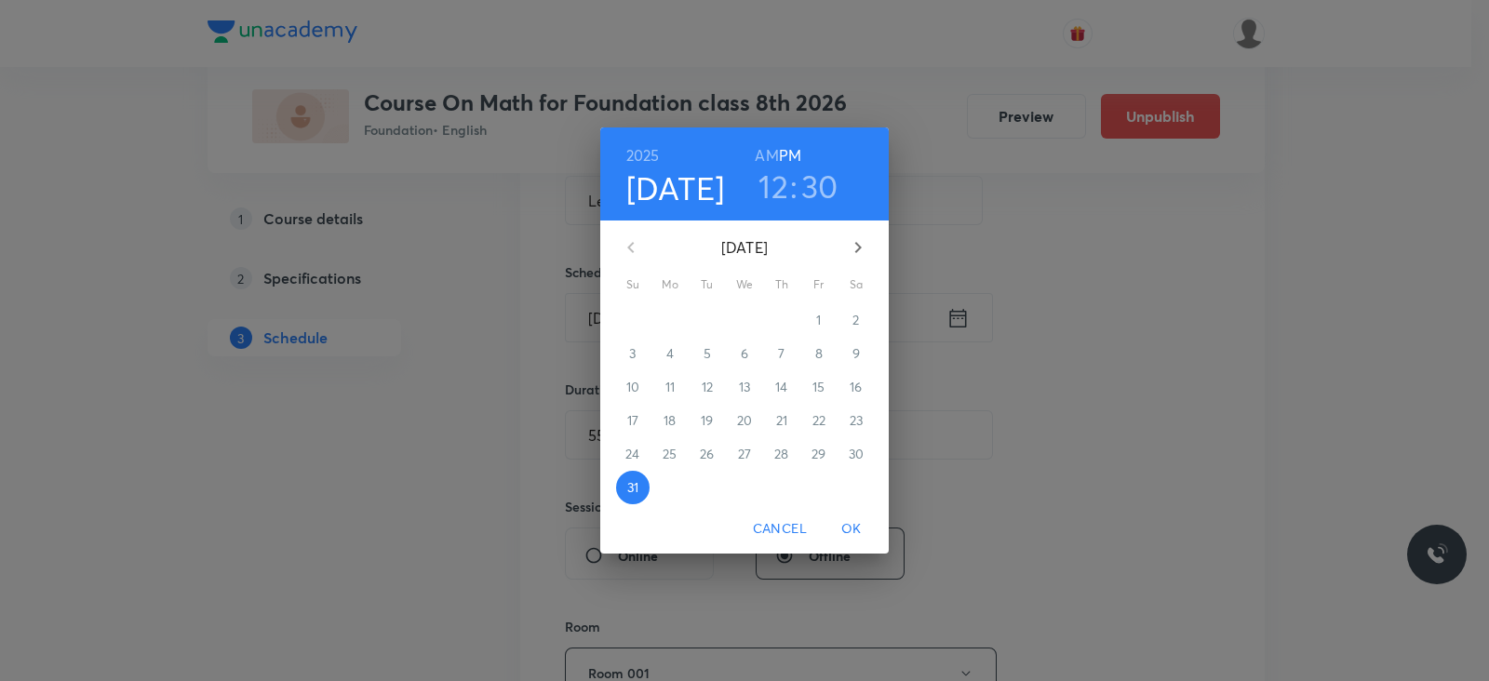
click at [807, 188] on h3 "30" at bounding box center [819, 186] width 37 height 39
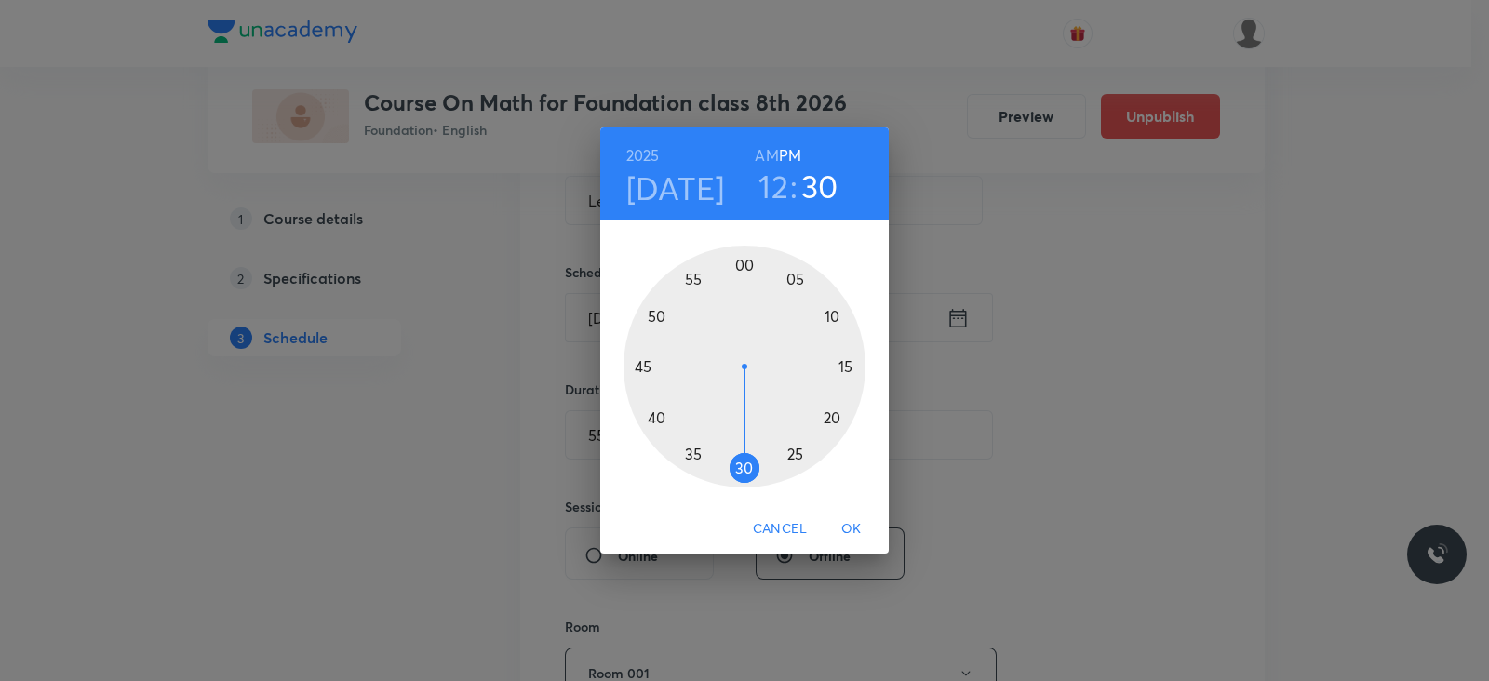
click at [642, 368] on div at bounding box center [744, 367] width 242 height 242
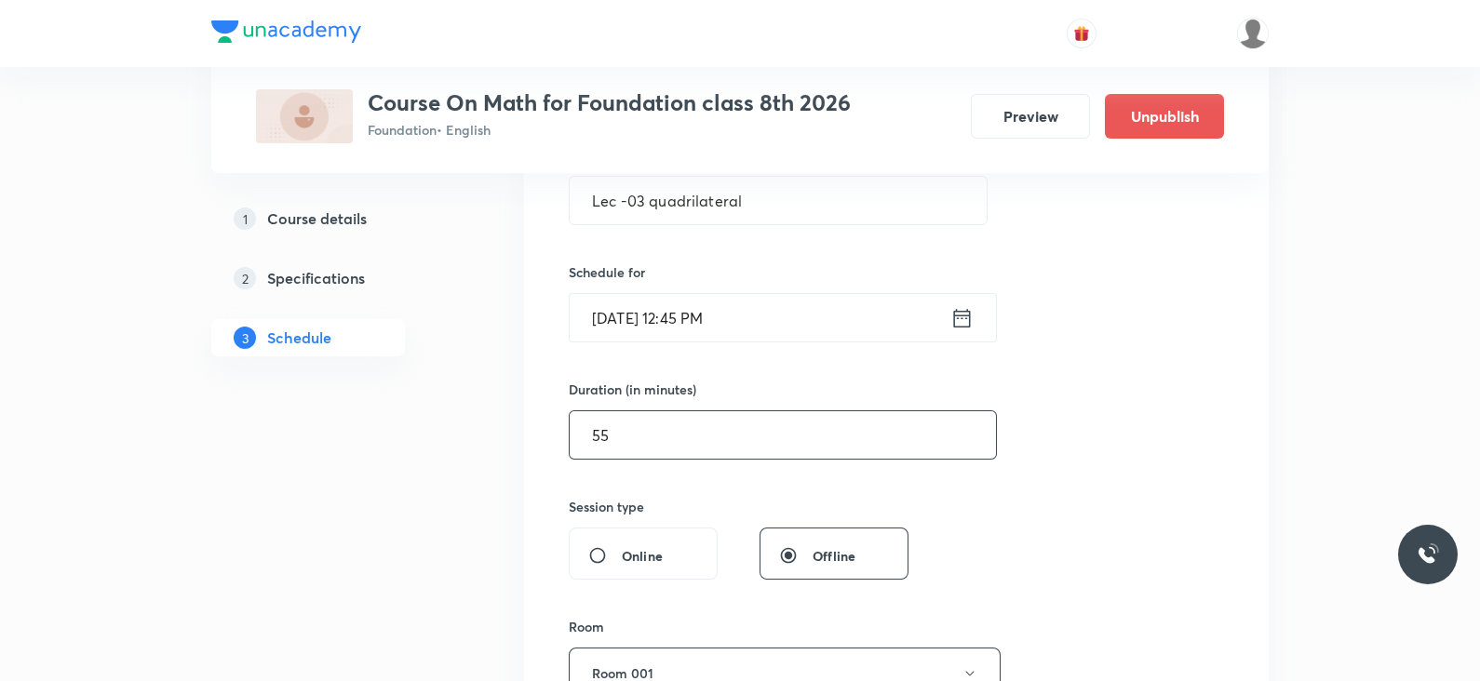
click at [675, 429] on input "55" at bounding box center [783, 434] width 426 height 47
type input "5"
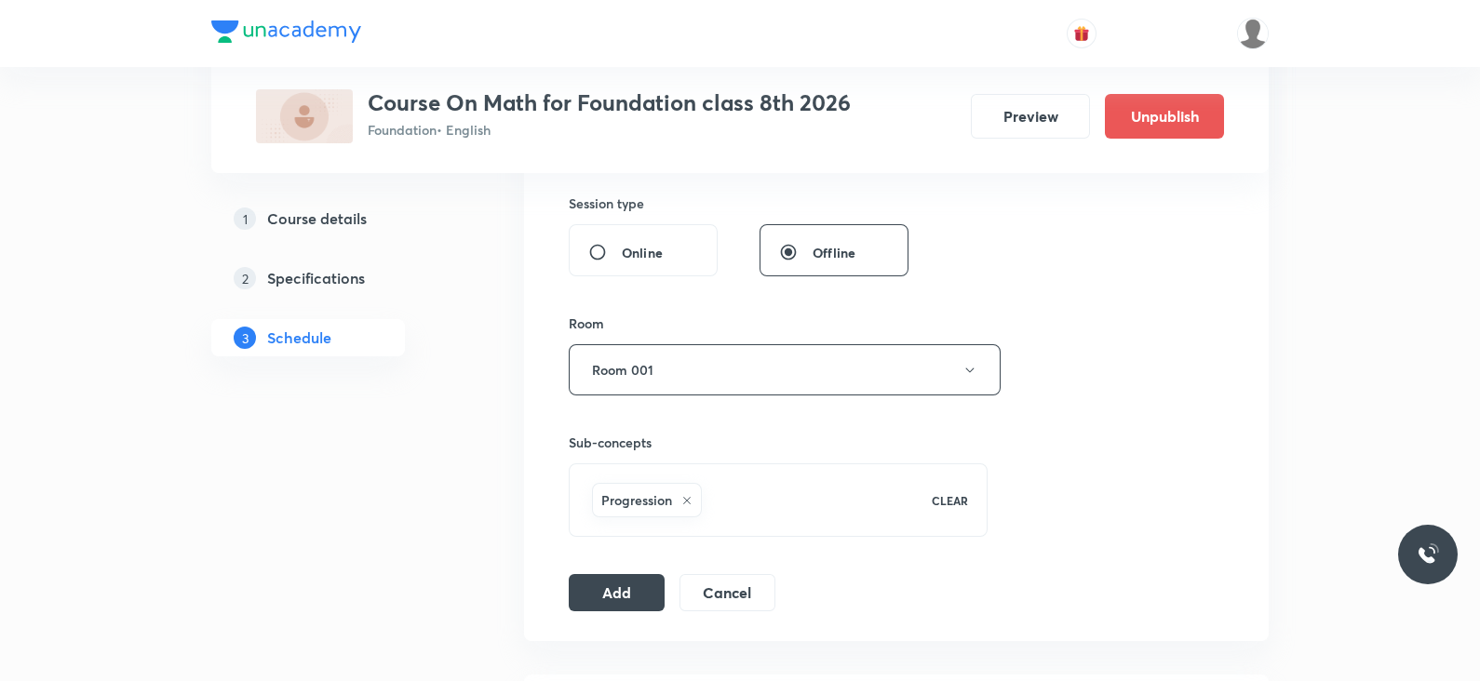
scroll to position [688, 0]
type input "45"
click at [623, 585] on button "Add" at bounding box center [617, 588] width 96 height 37
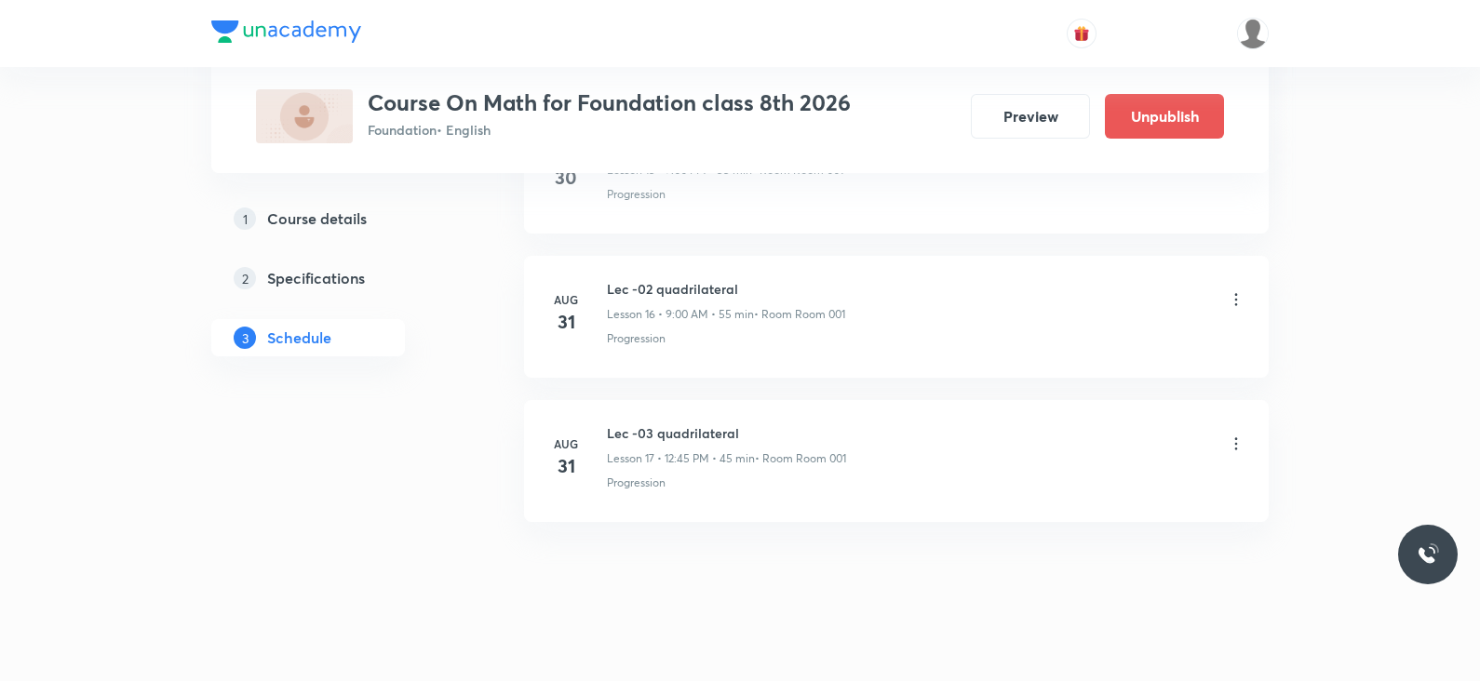
scroll to position [2401, 0]
